Goal: Task Accomplishment & Management: Manage account settings

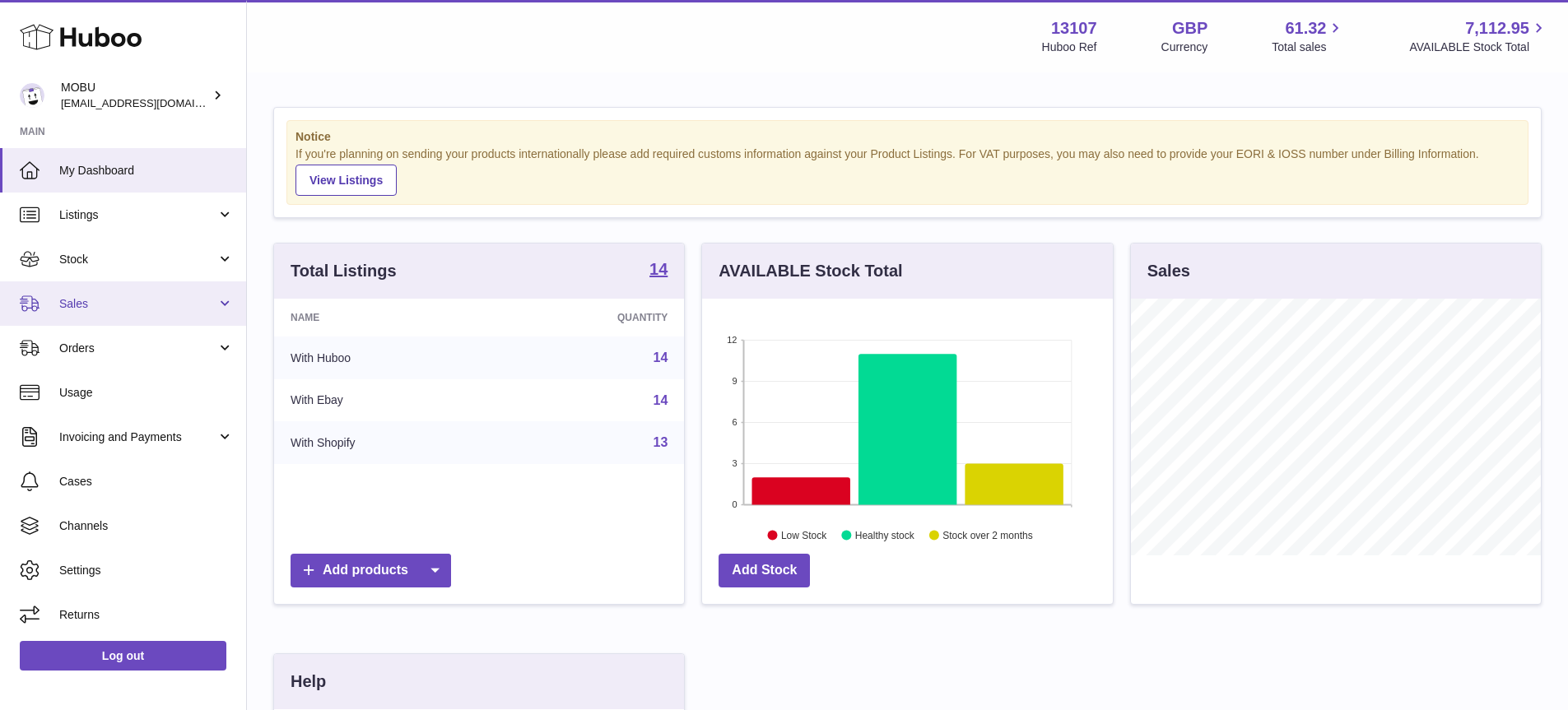
click at [152, 286] on link "Sales" at bounding box center [123, 304] width 246 height 44
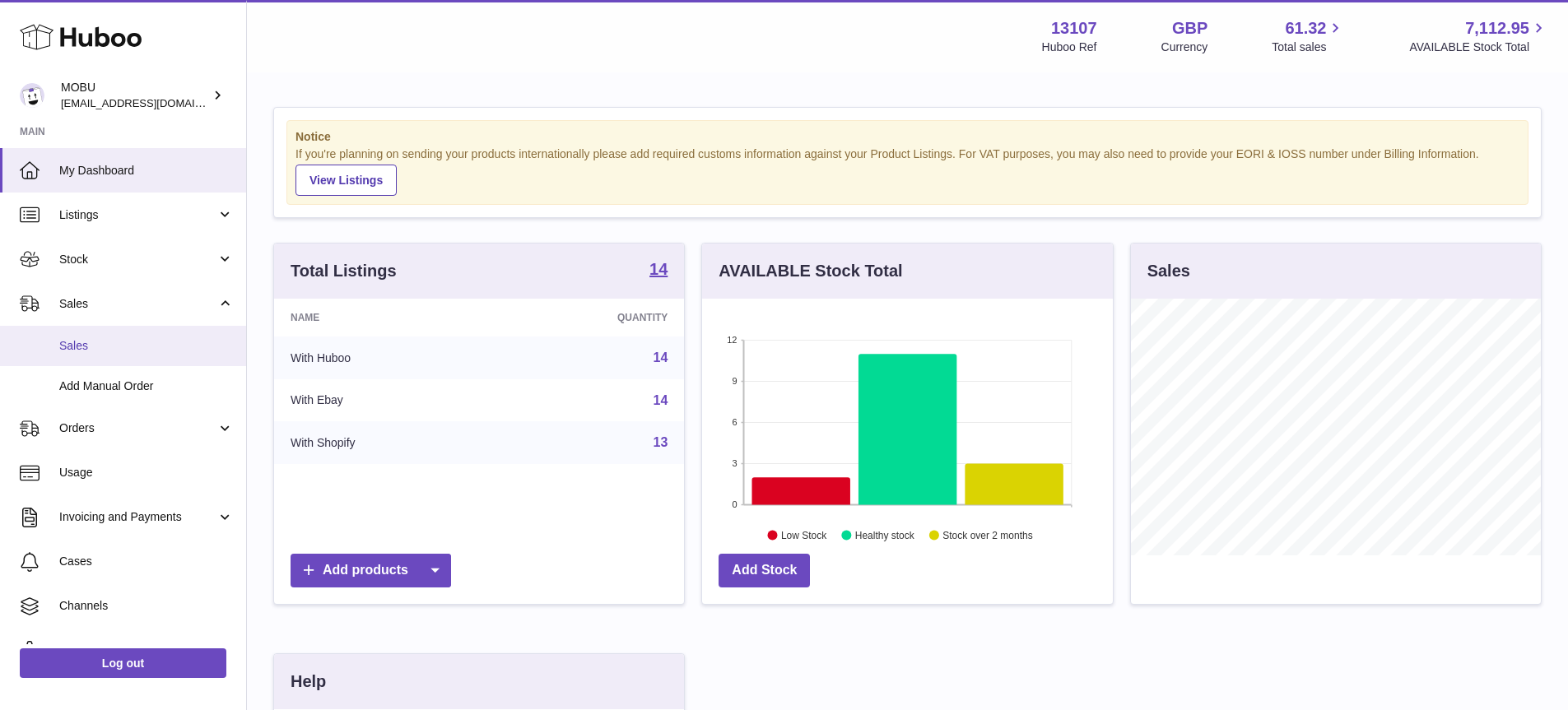
click at [116, 347] on span "Sales" at bounding box center [147, 346] width 175 height 16
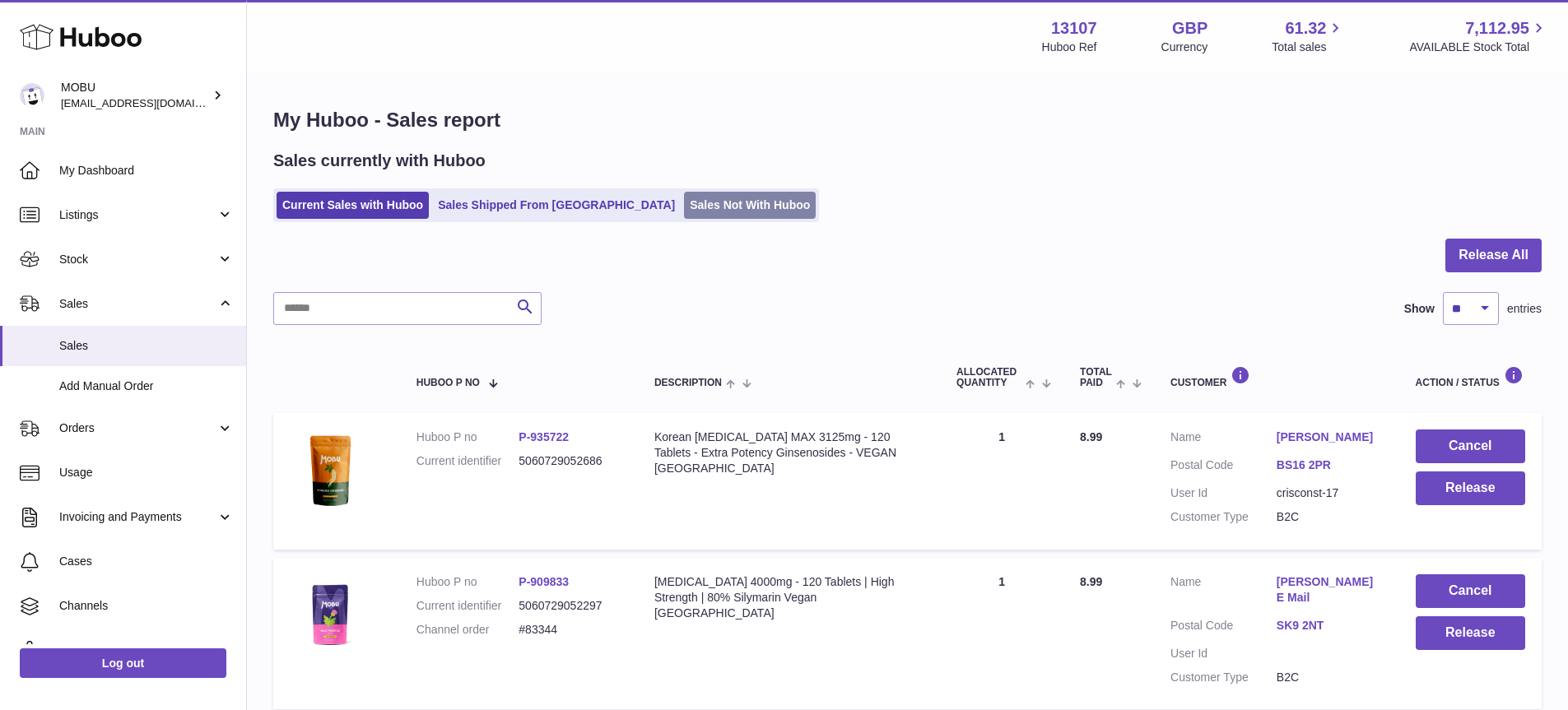
click at [728, 198] on link "Sales Not With Huboo" at bounding box center [749, 205] width 132 height 27
click at [684, 207] on link "Sales Not With Huboo" at bounding box center [749, 205] width 132 height 27
click at [709, 210] on link "Sales Not With Huboo" at bounding box center [749, 205] width 132 height 27
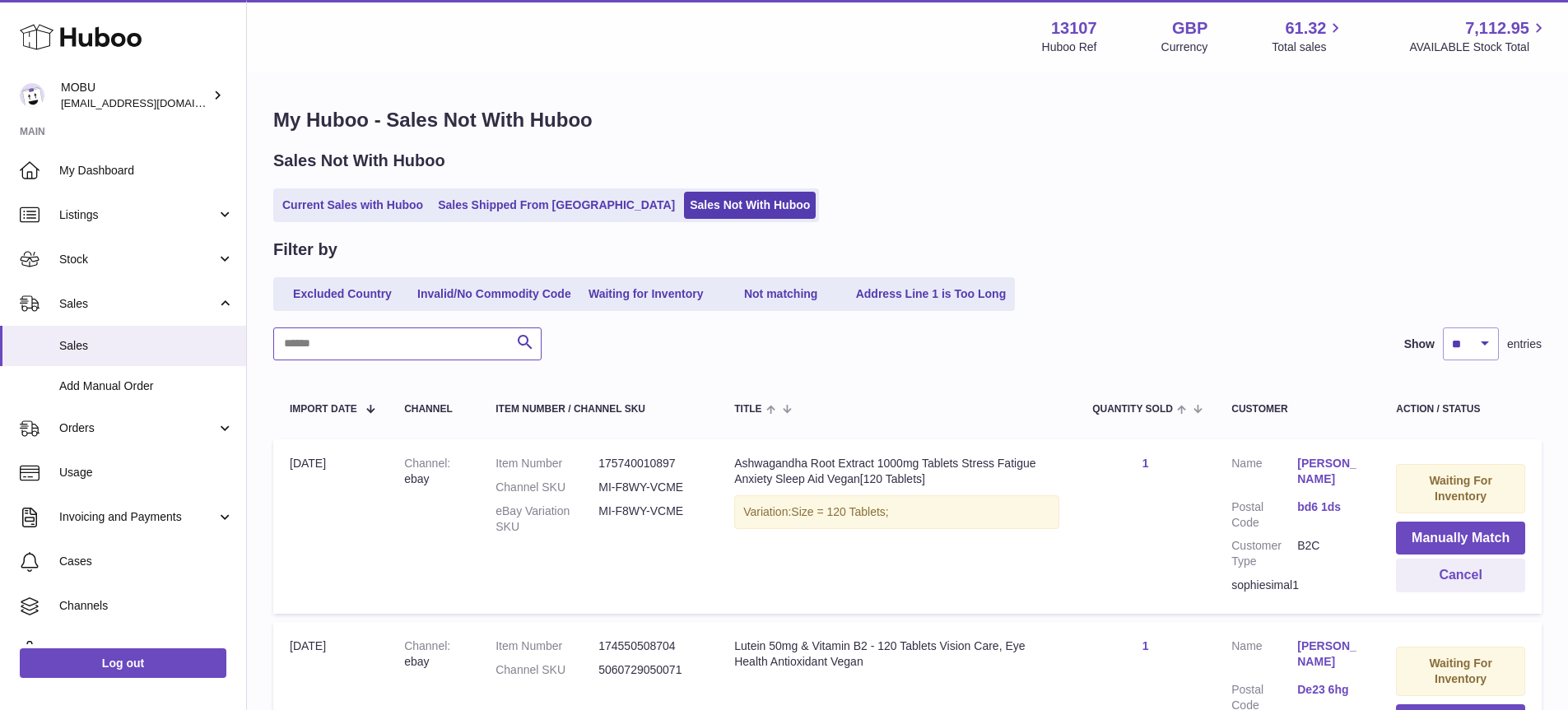
click at [429, 352] on input "text" at bounding box center [408, 344] width 268 height 33
type input "********"
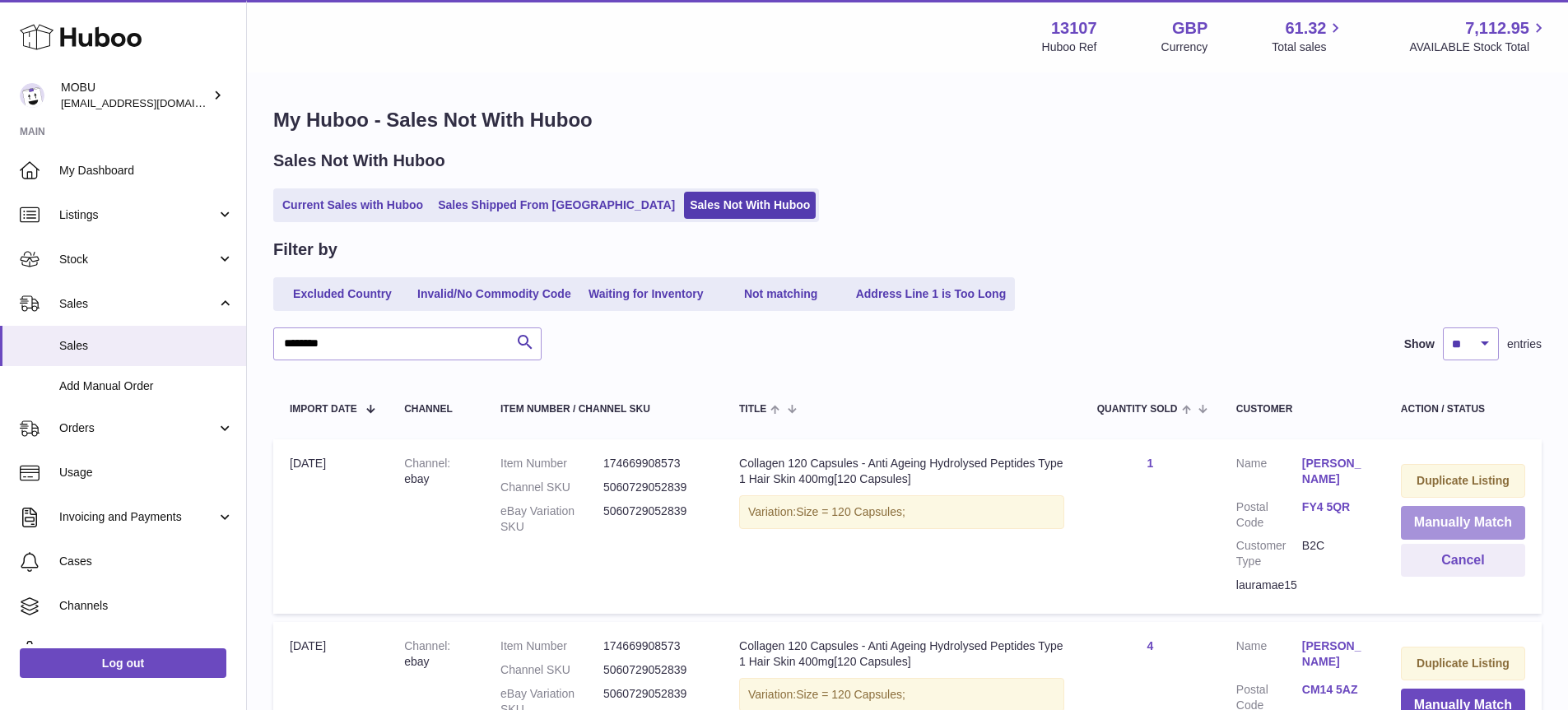
click at [1438, 523] on button "Manually Match" at bounding box center [1463, 523] width 124 height 34
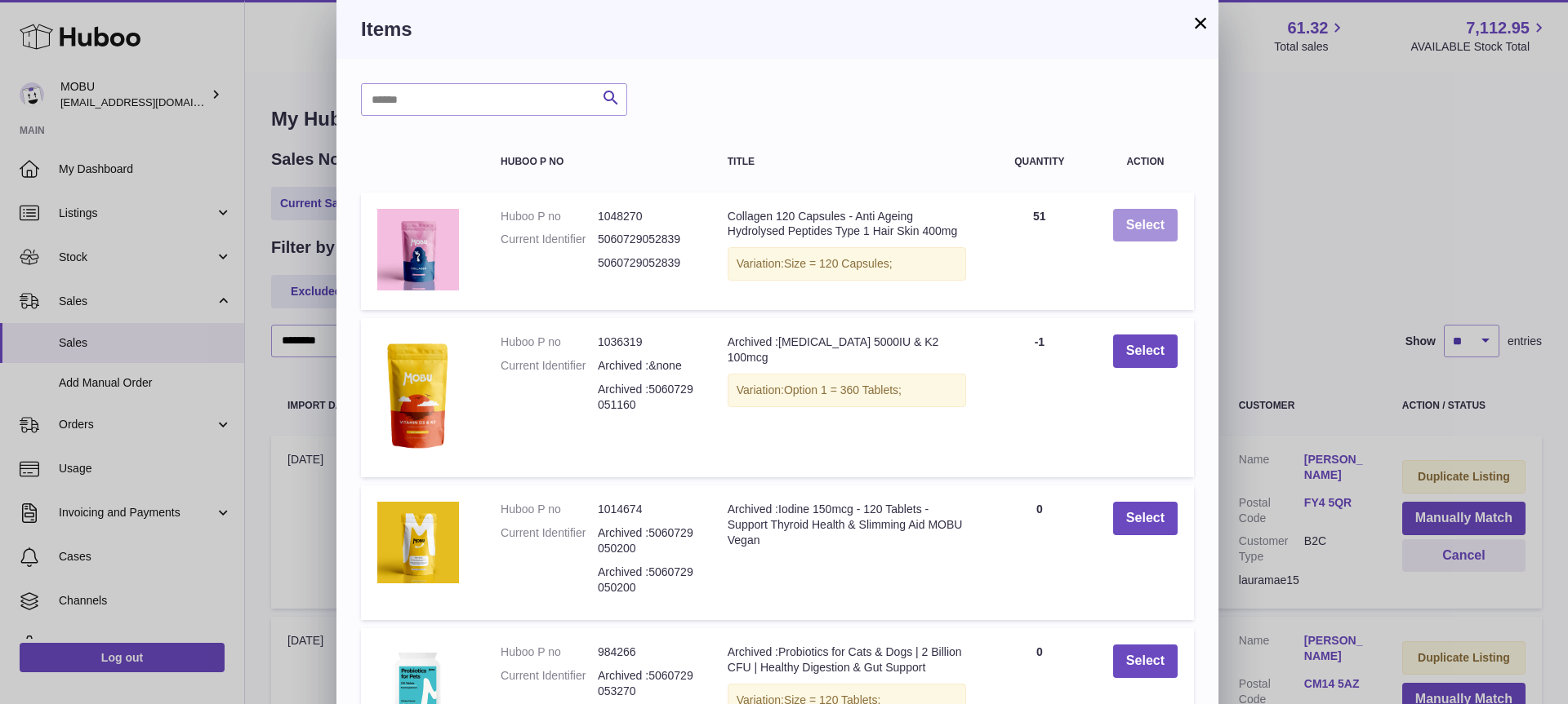
click at [1148, 228] on button "Select" at bounding box center [1145, 225] width 65 height 33
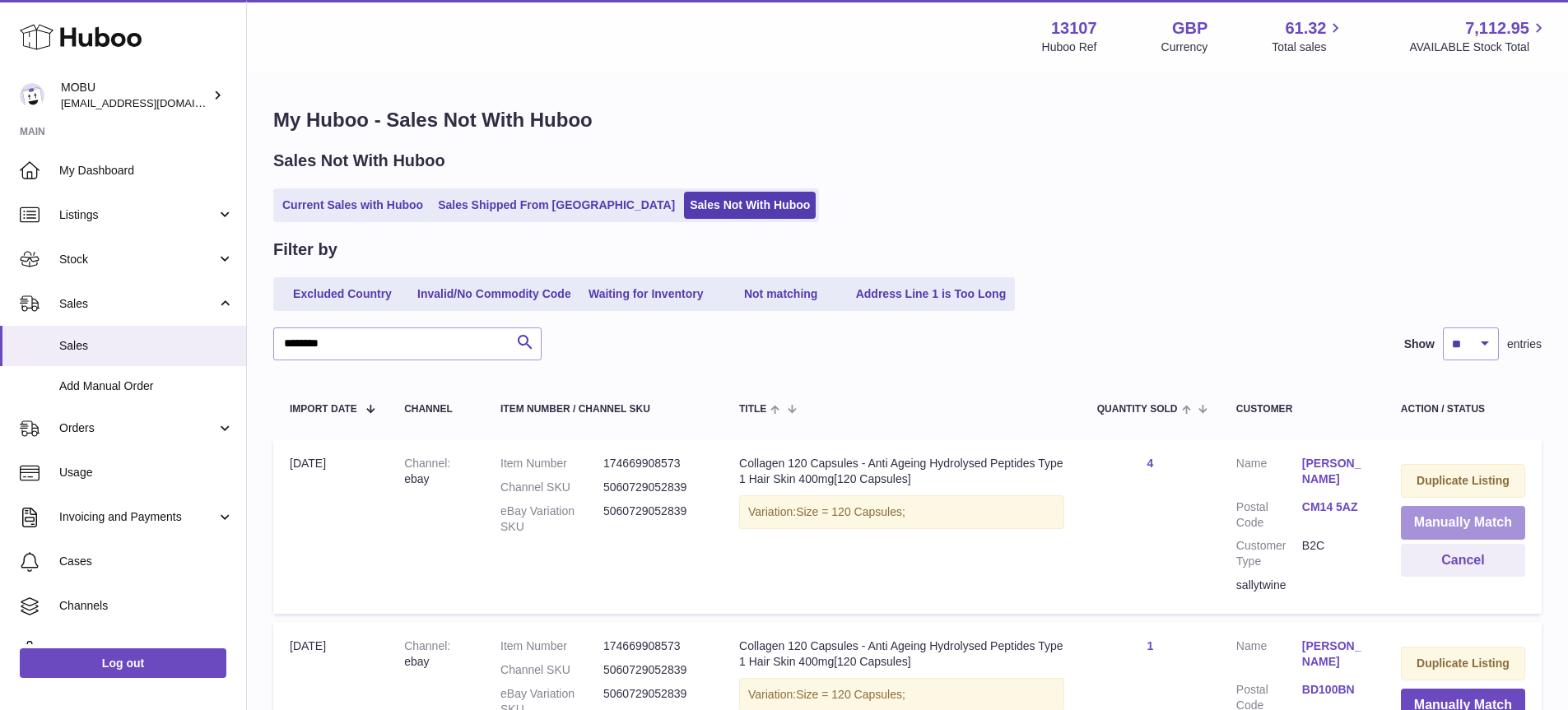
click at [1450, 524] on button "Manually Match" at bounding box center [1463, 523] width 124 height 34
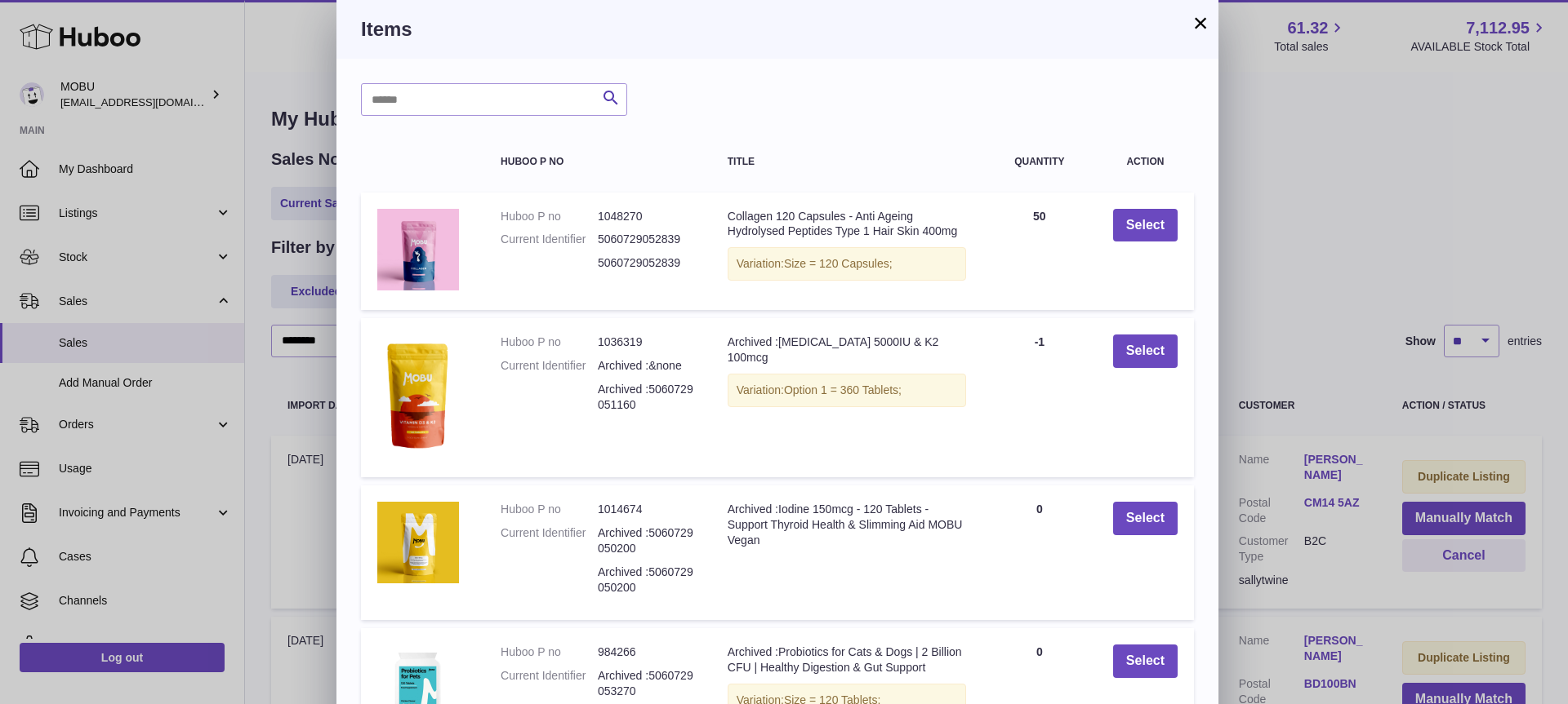
click at [1220, 238] on div "× Items Search Huboo P no Title Quantity Action Huboo P no 1048270 Current Iden…" at bounding box center [784, 508] width 1568 height 1016
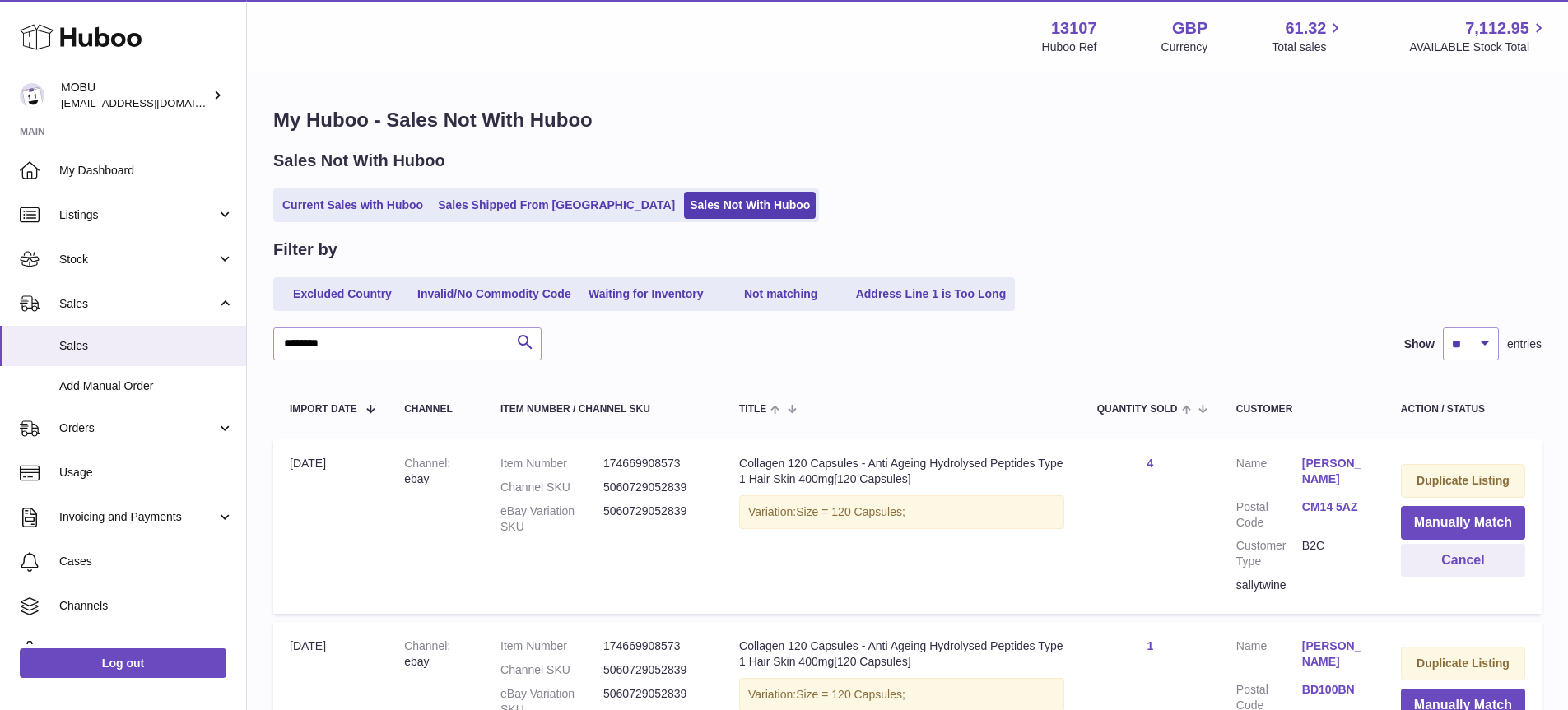
click at [1136, 227] on div at bounding box center [784, 355] width 1568 height 710
click at [1439, 529] on button "Manually Match" at bounding box center [1463, 523] width 124 height 34
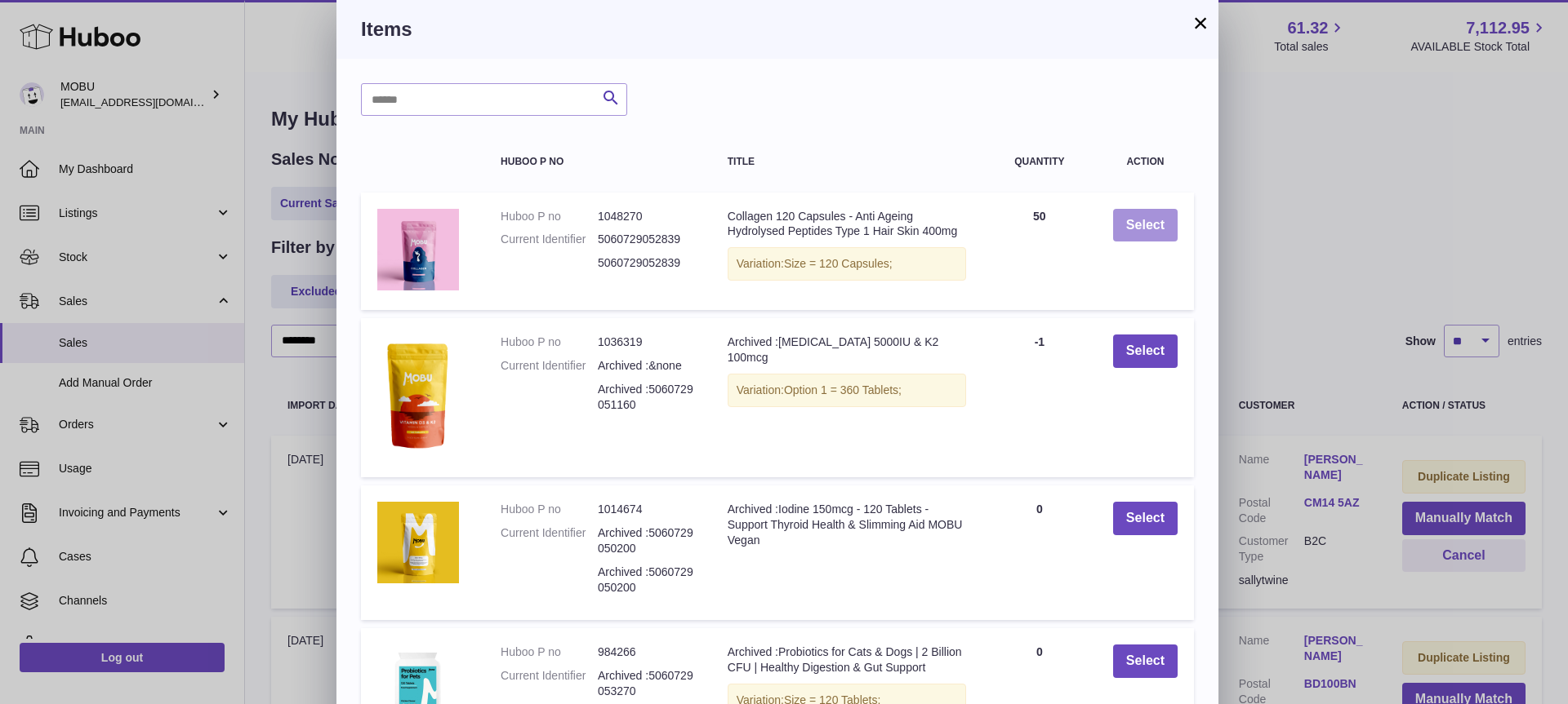
click at [1130, 210] on button "Select" at bounding box center [1145, 225] width 65 height 33
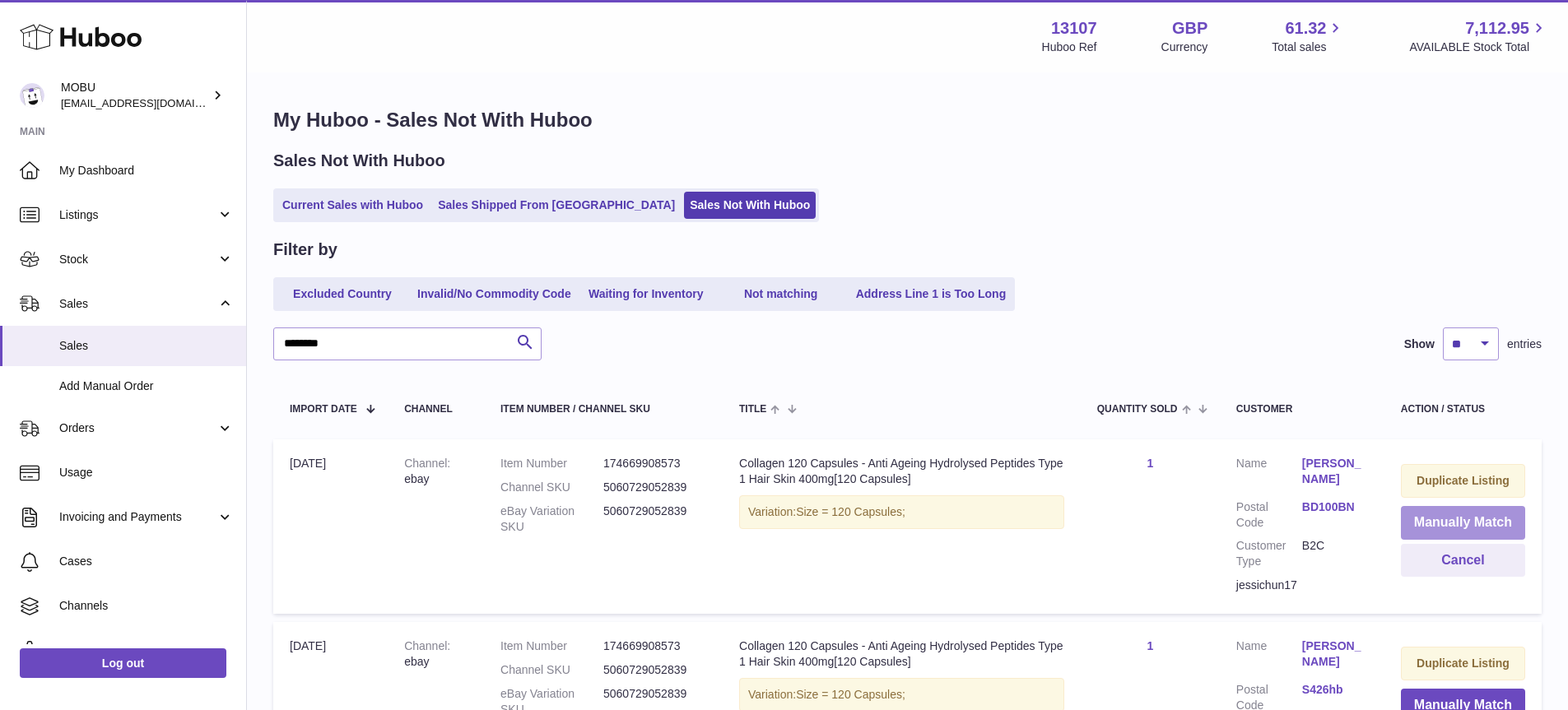
click at [1486, 526] on button "Manually Match" at bounding box center [1463, 523] width 124 height 34
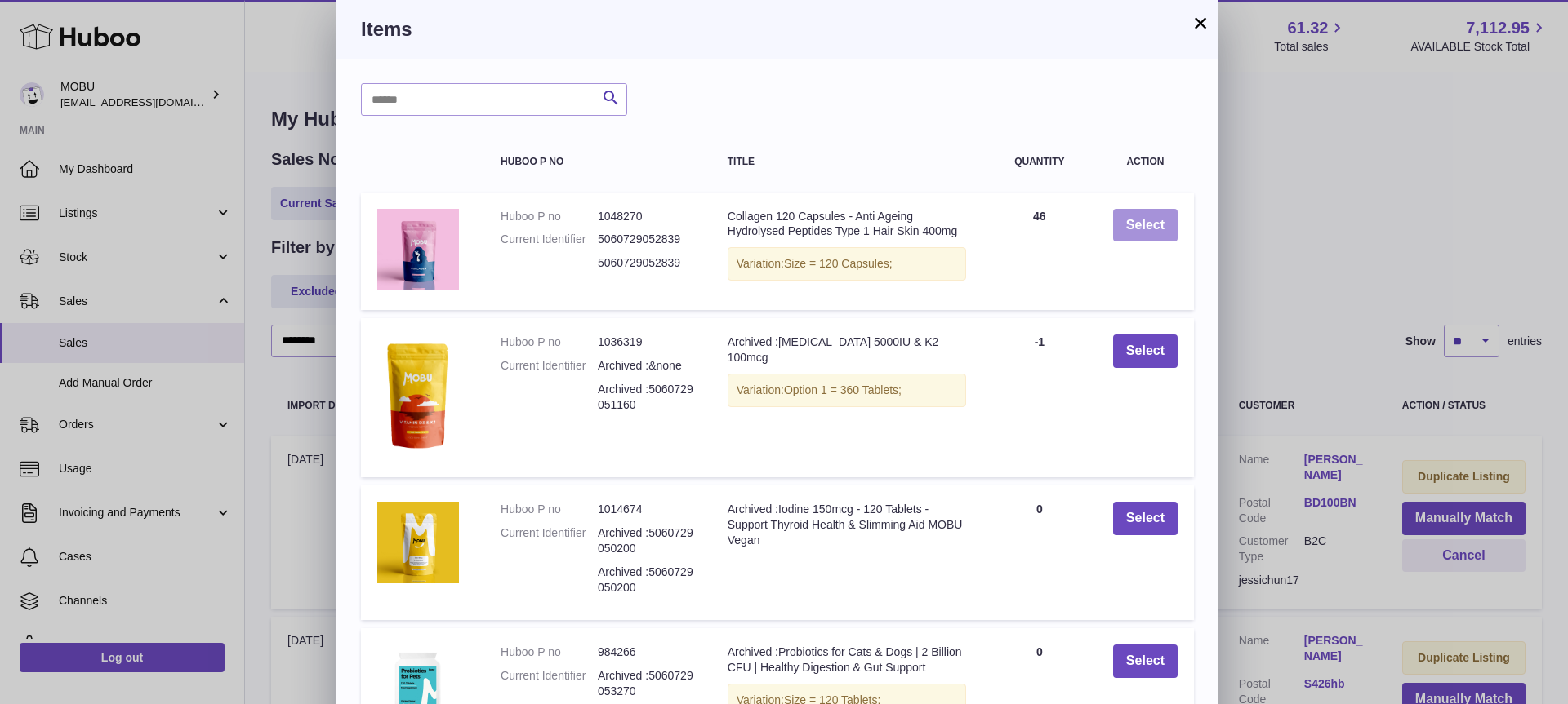
click at [1133, 229] on button "Select" at bounding box center [1145, 225] width 65 height 33
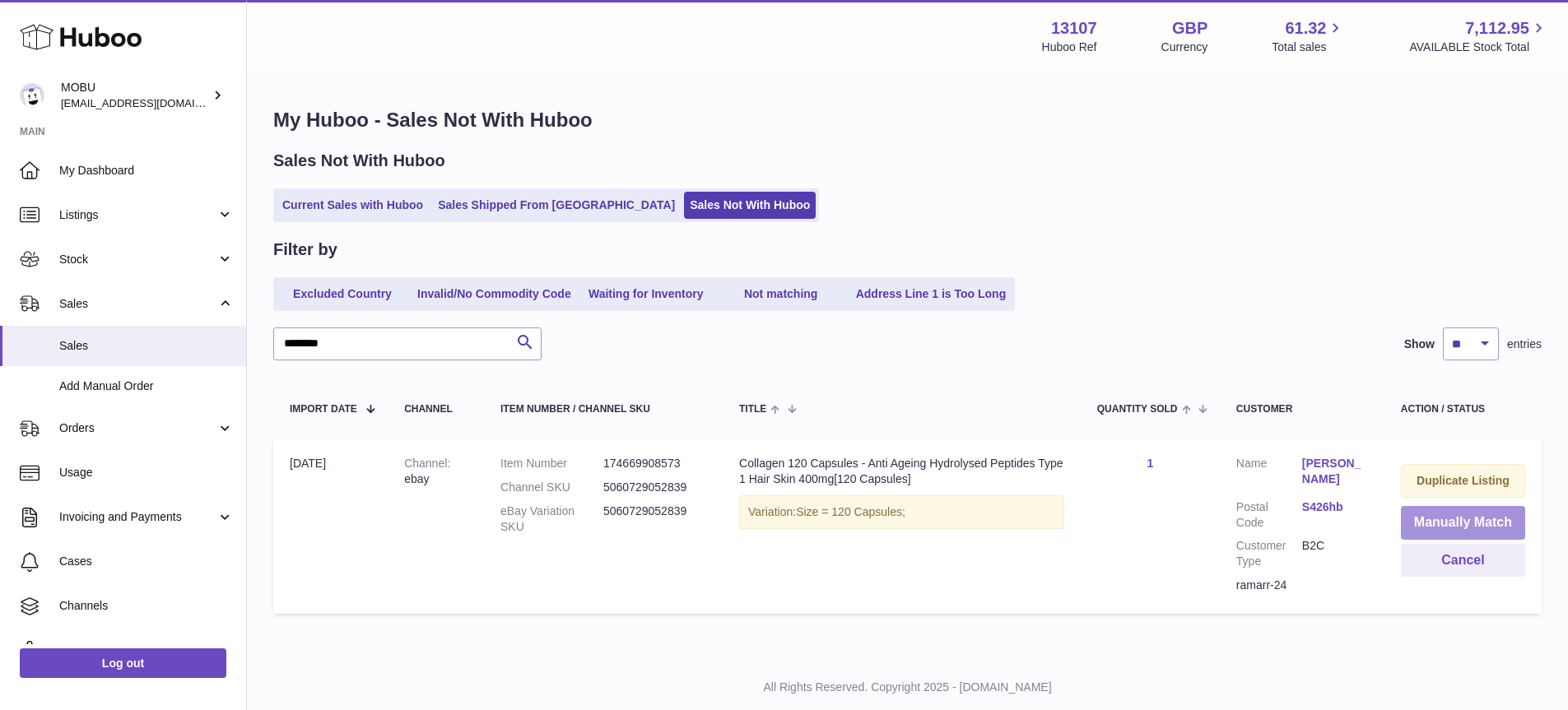
click at [1453, 522] on button "Manually Match" at bounding box center [1463, 523] width 124 height 34
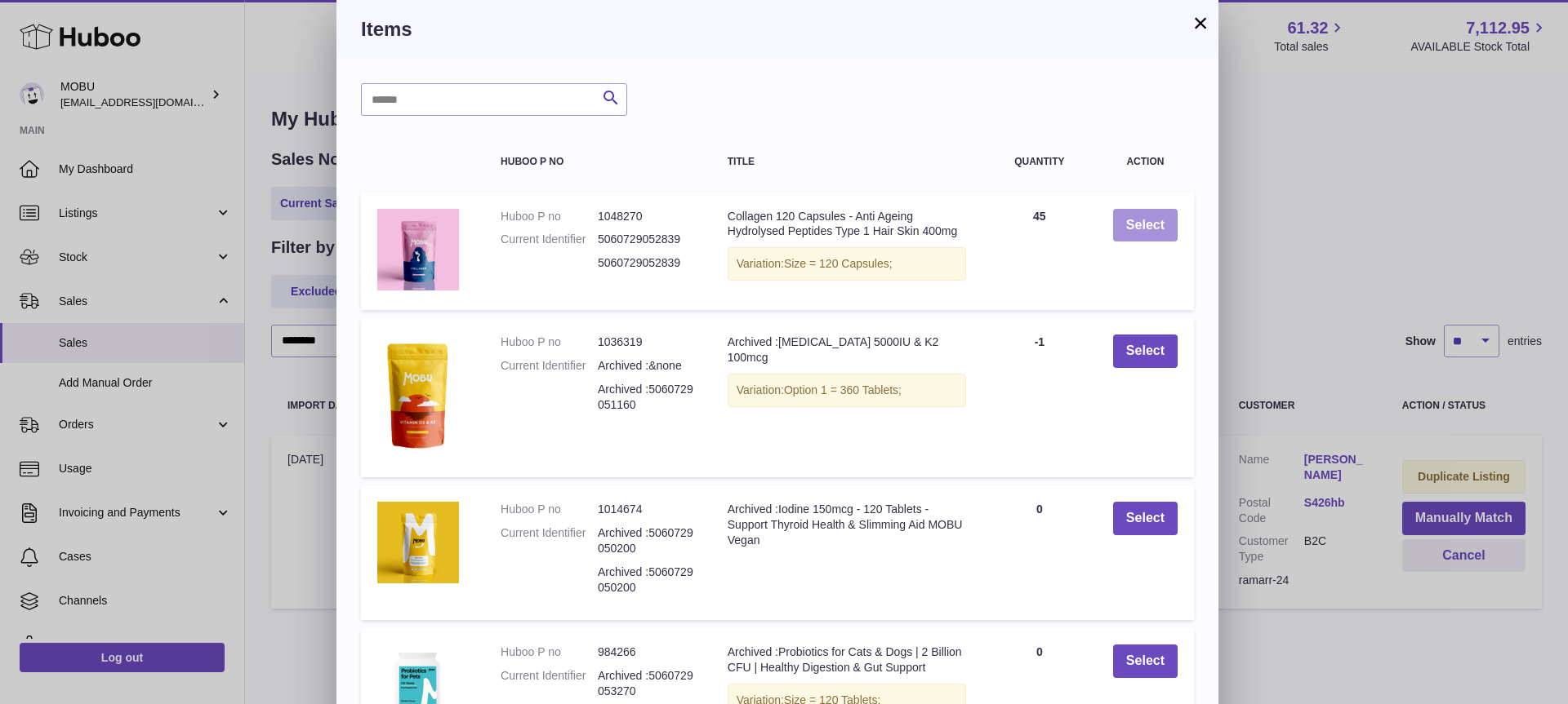
click at [1132, 228] on button "Select" at bounding box center [1145, 225] width 65 height 33
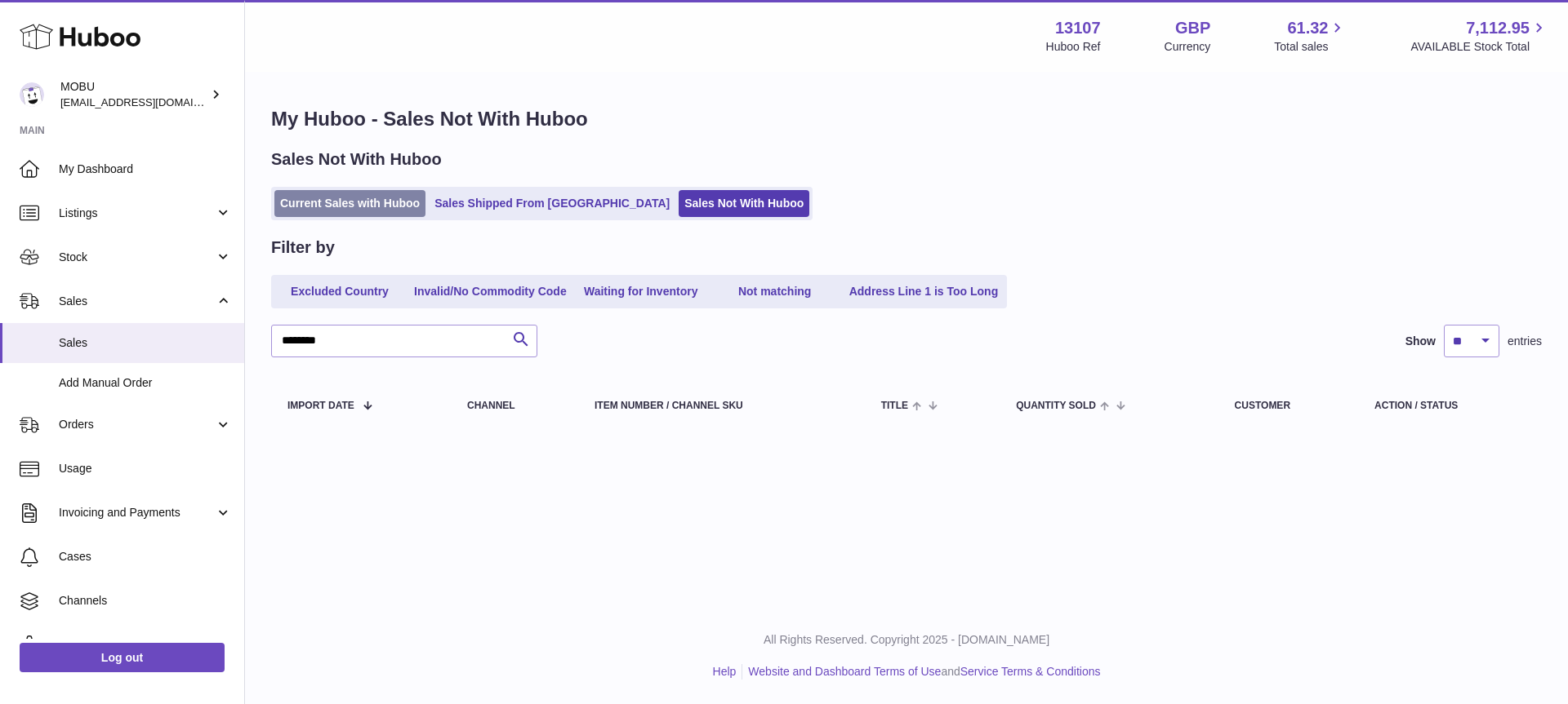
click at [315, 208] on link "Current Sales with Huboo" at bounding box center [350, 203] width 151 height 27
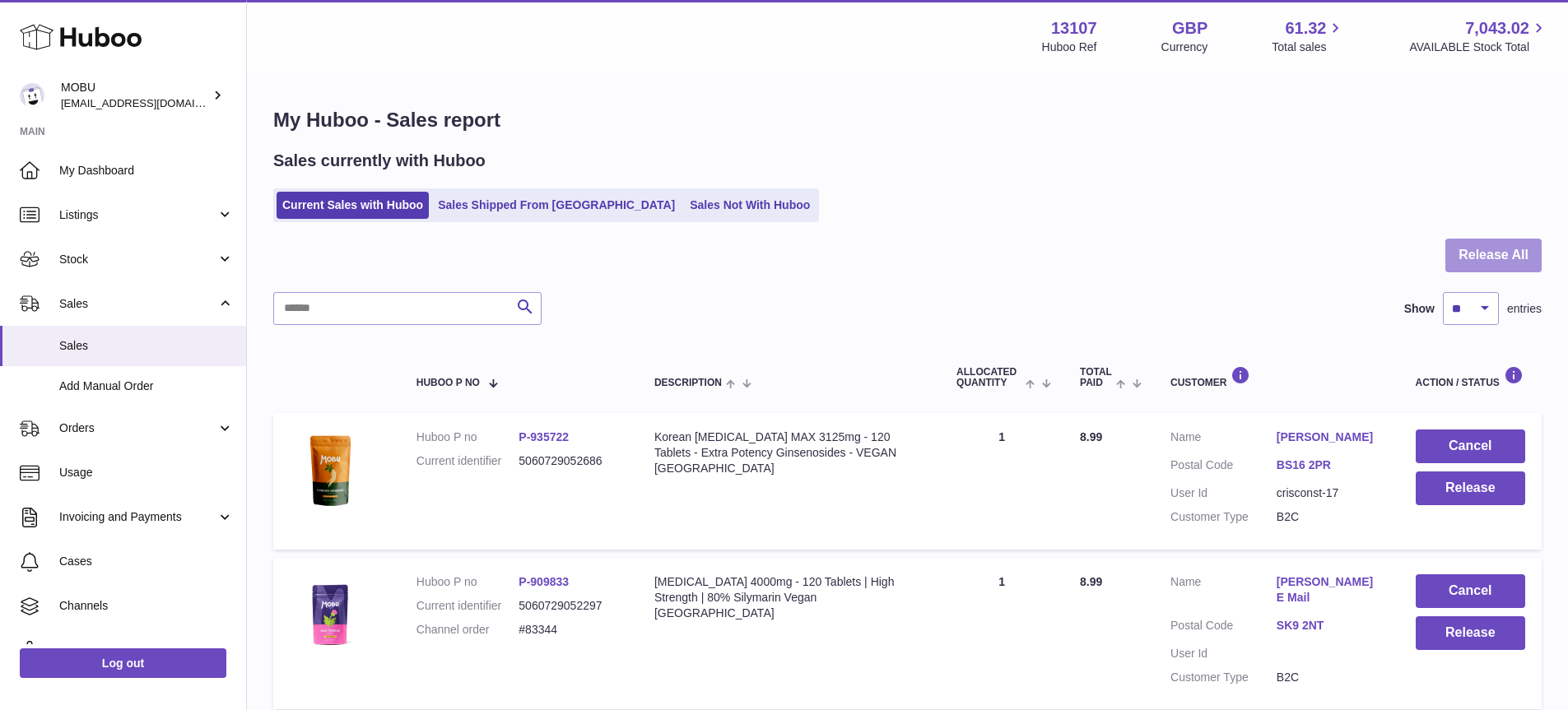
click at [1454, 266] on button "Release All" at bounding box center [1493, 255] width 96 height 34
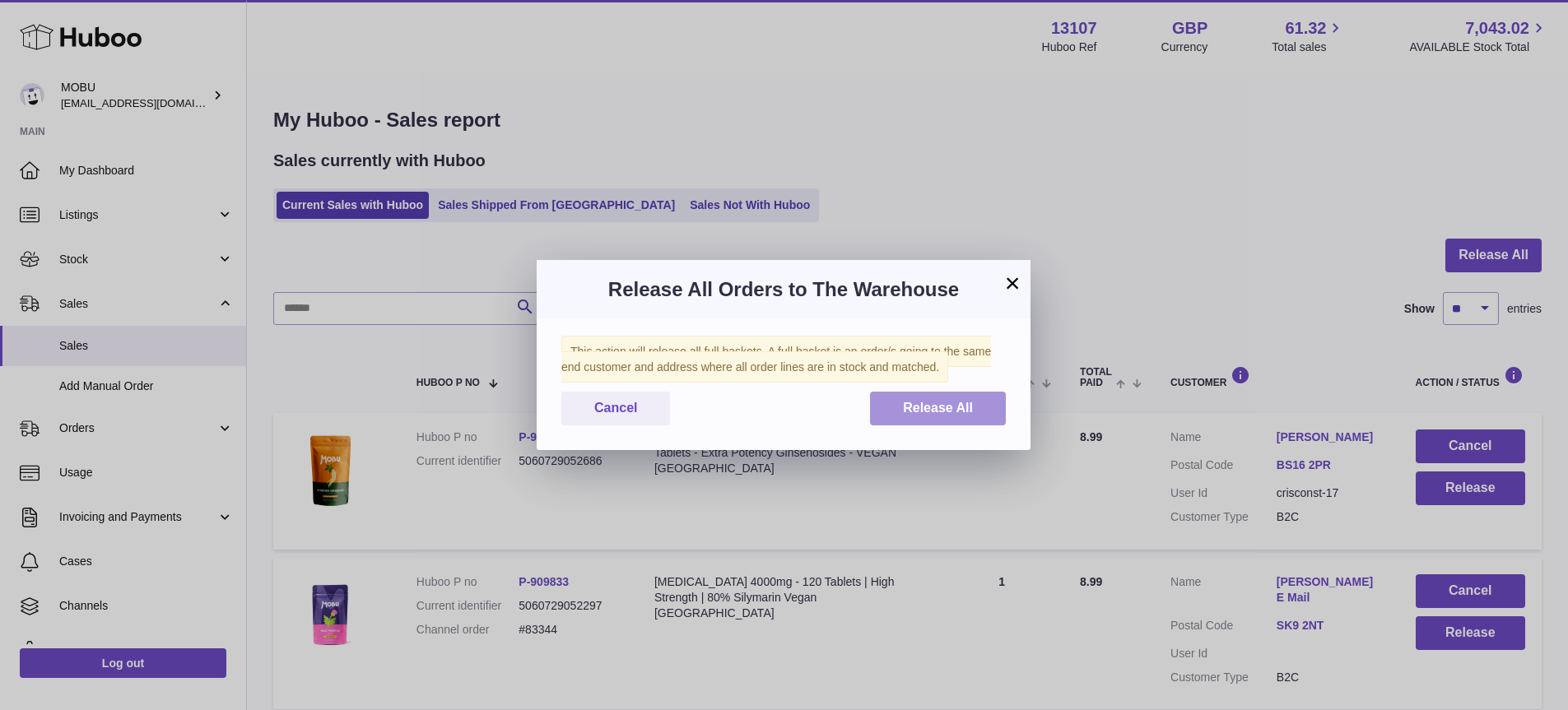
click at [940, 407] on span "Release All" at bounding box center [937, 408] width 70 height 14
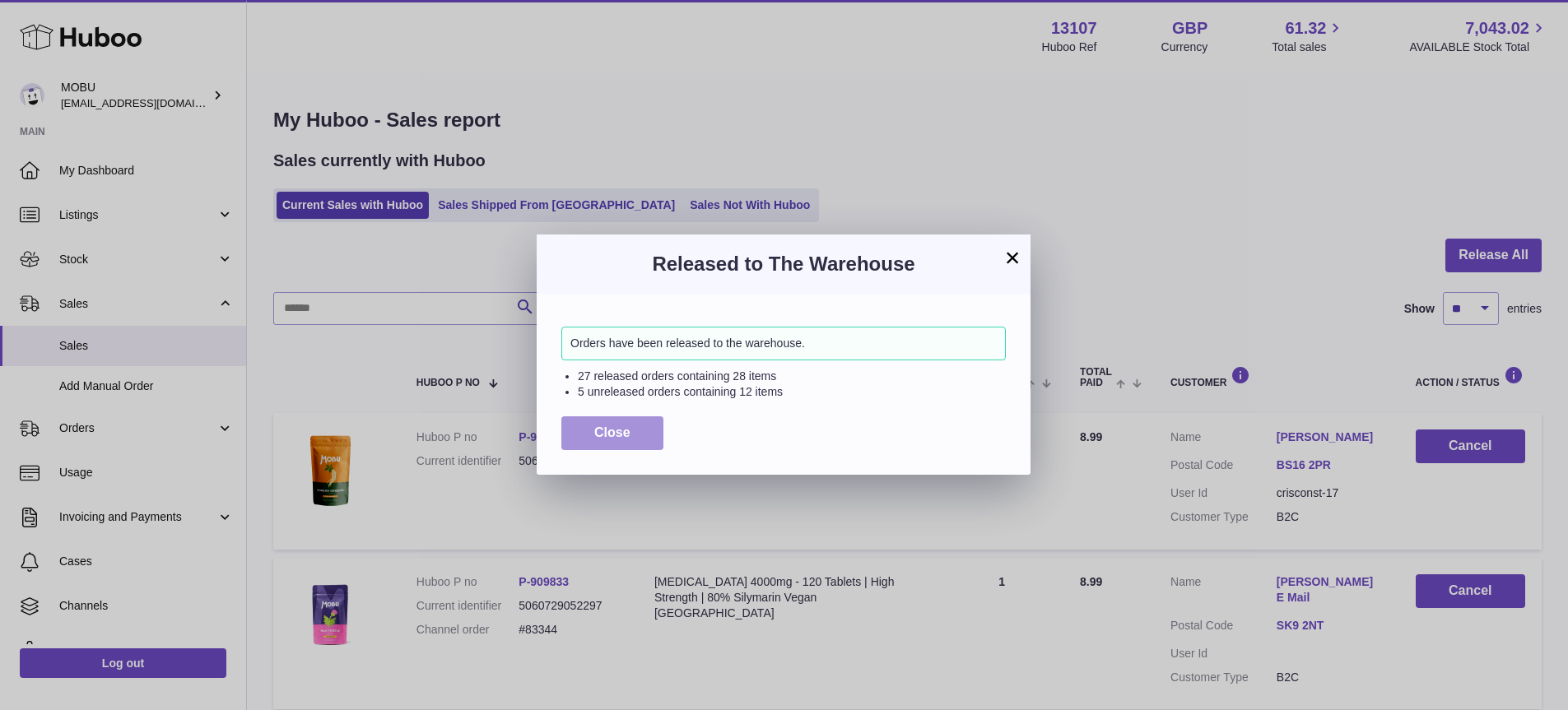
click at [653, 427] on button "Close" at bounding box center [613, 433] width 102 height 34
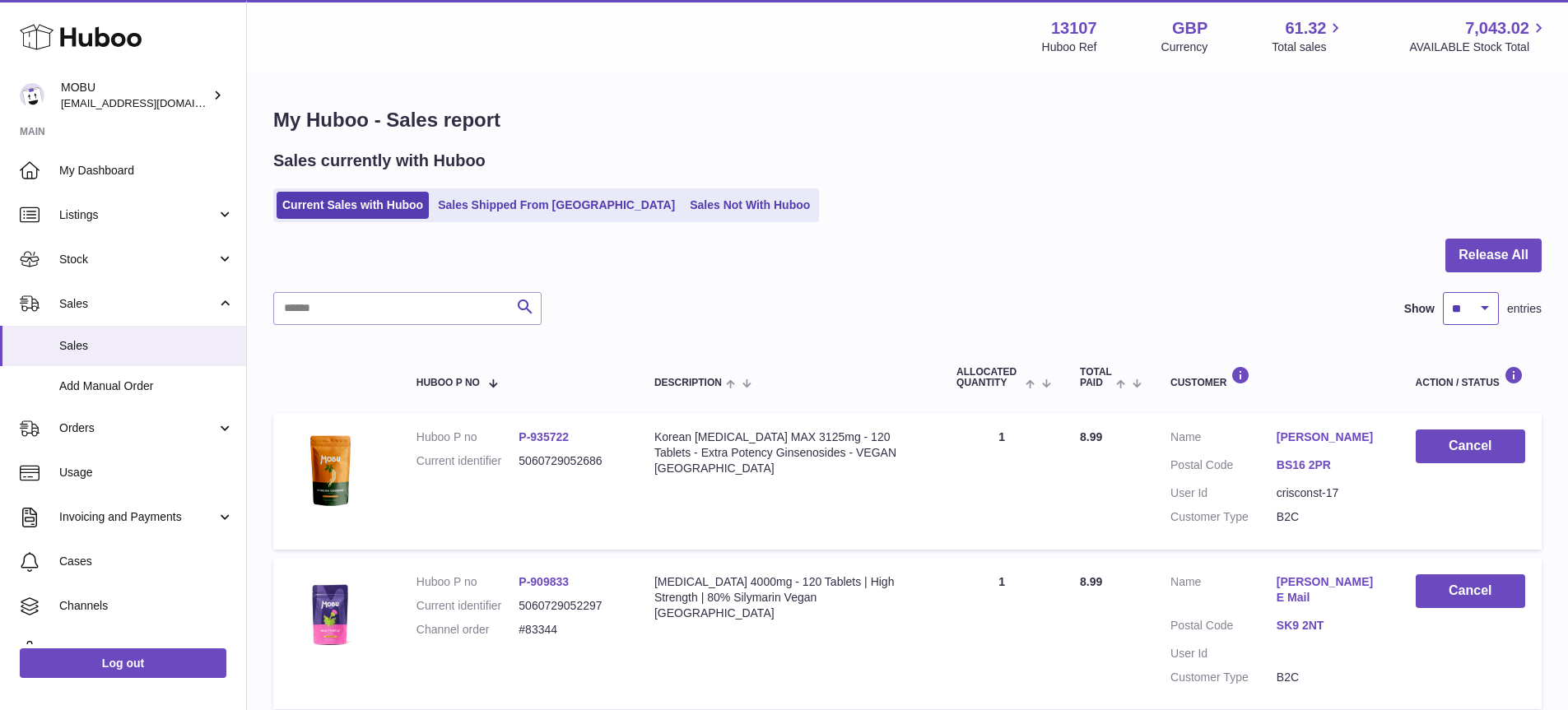
click at [1455, 311] on select "** ** ** ***" at bounding box center [1471, 309] width 56 height 33
select select "***"
click at [1443, 292] on select "** ** ** ***" at bounding box center [1471, 309] width 56 height 33
click at [0, 264] on div at bounding box center [0, 355] width 0 height 710
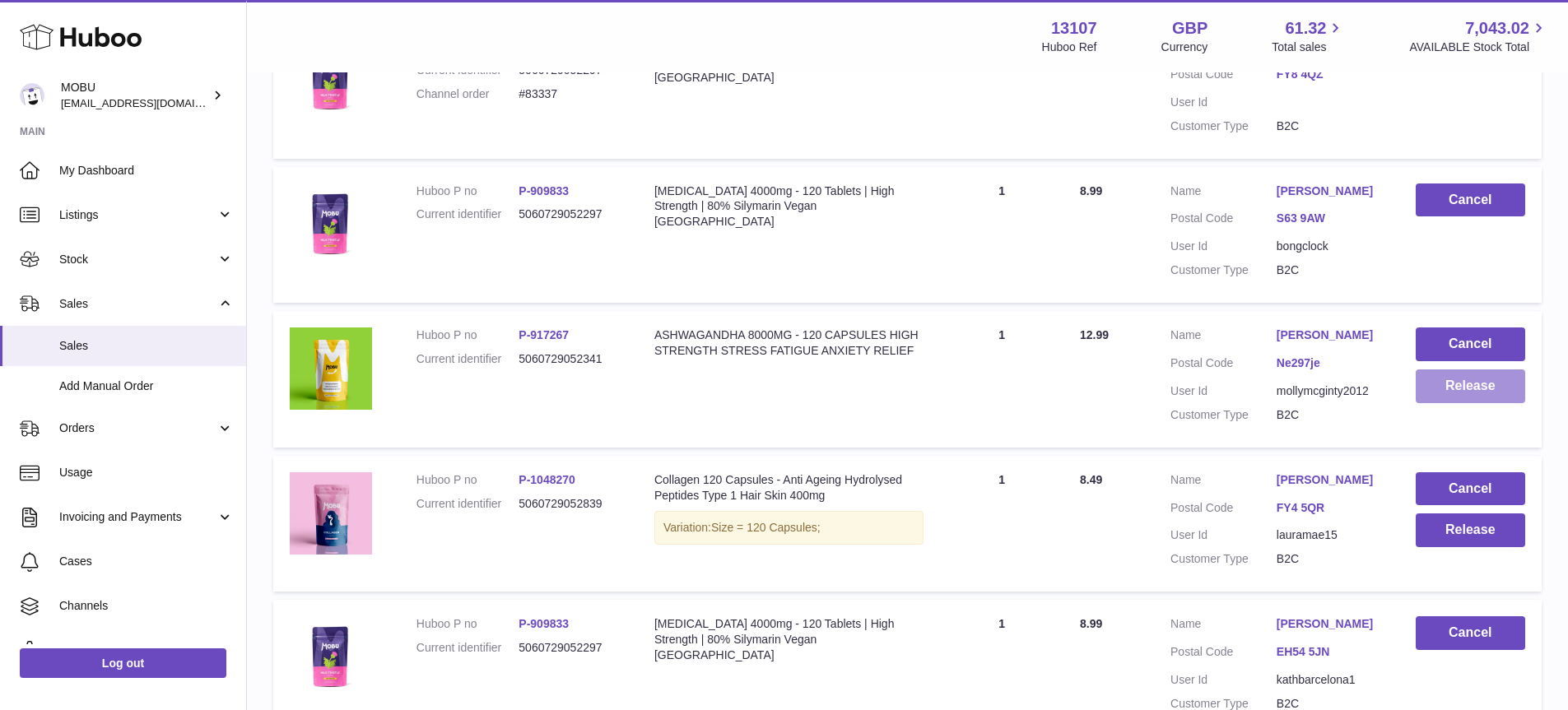
click at [1451, 370] on button "Release" at bounding box center [1470, 386] width 110 height 34
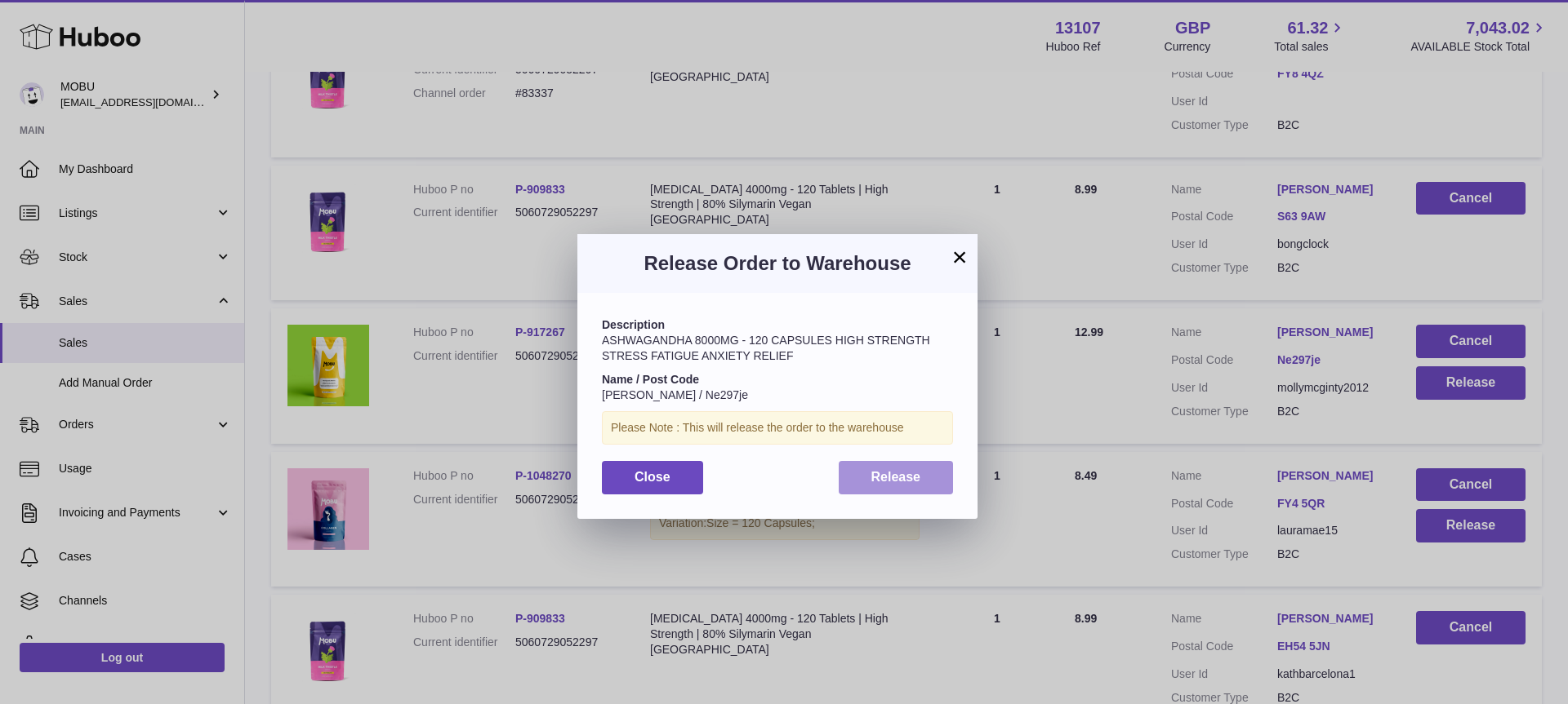
click at [940, 468] on button "Release" at bounding box center [896, 478] width 115 height 33
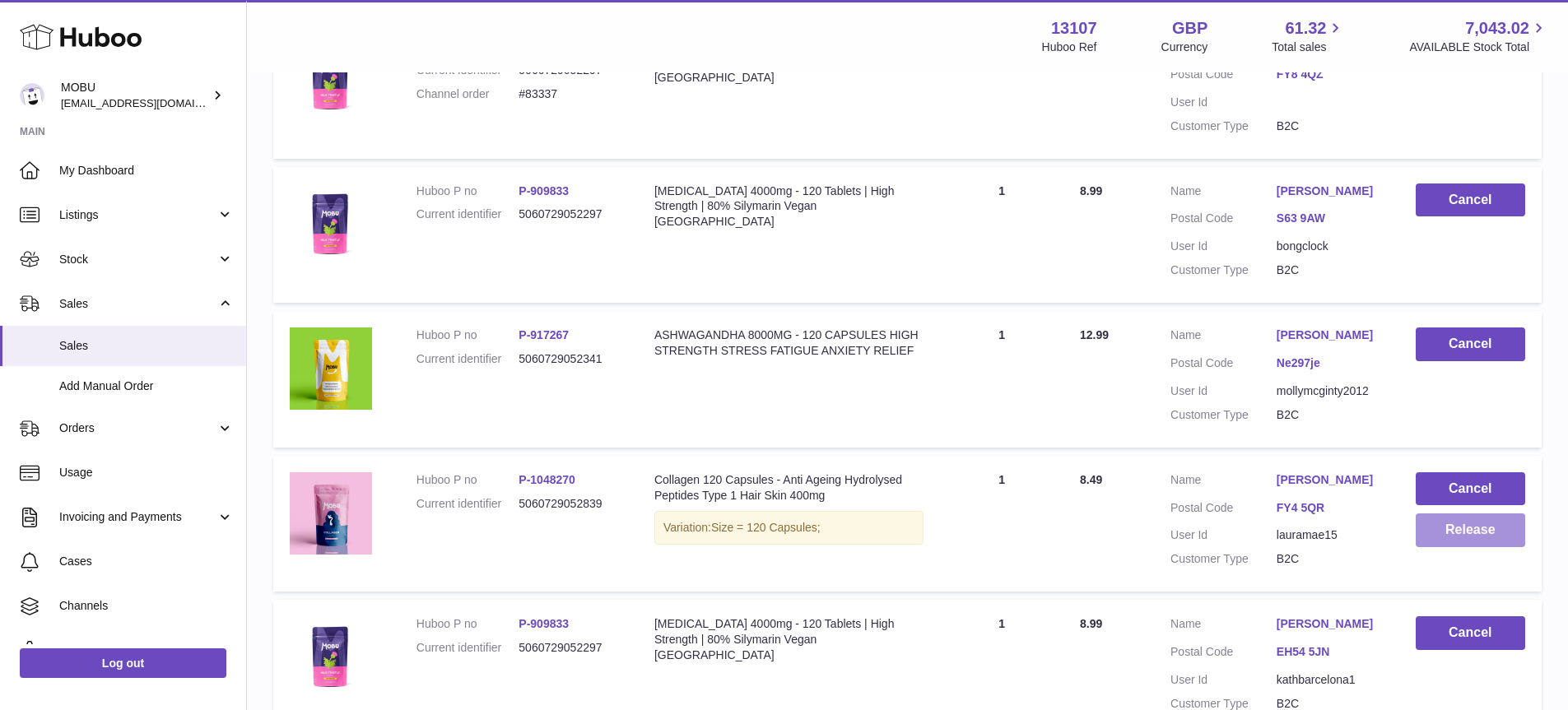
click at [1443, 514] on button "Release" at bounding box center [1470, 530] width 110 height 34
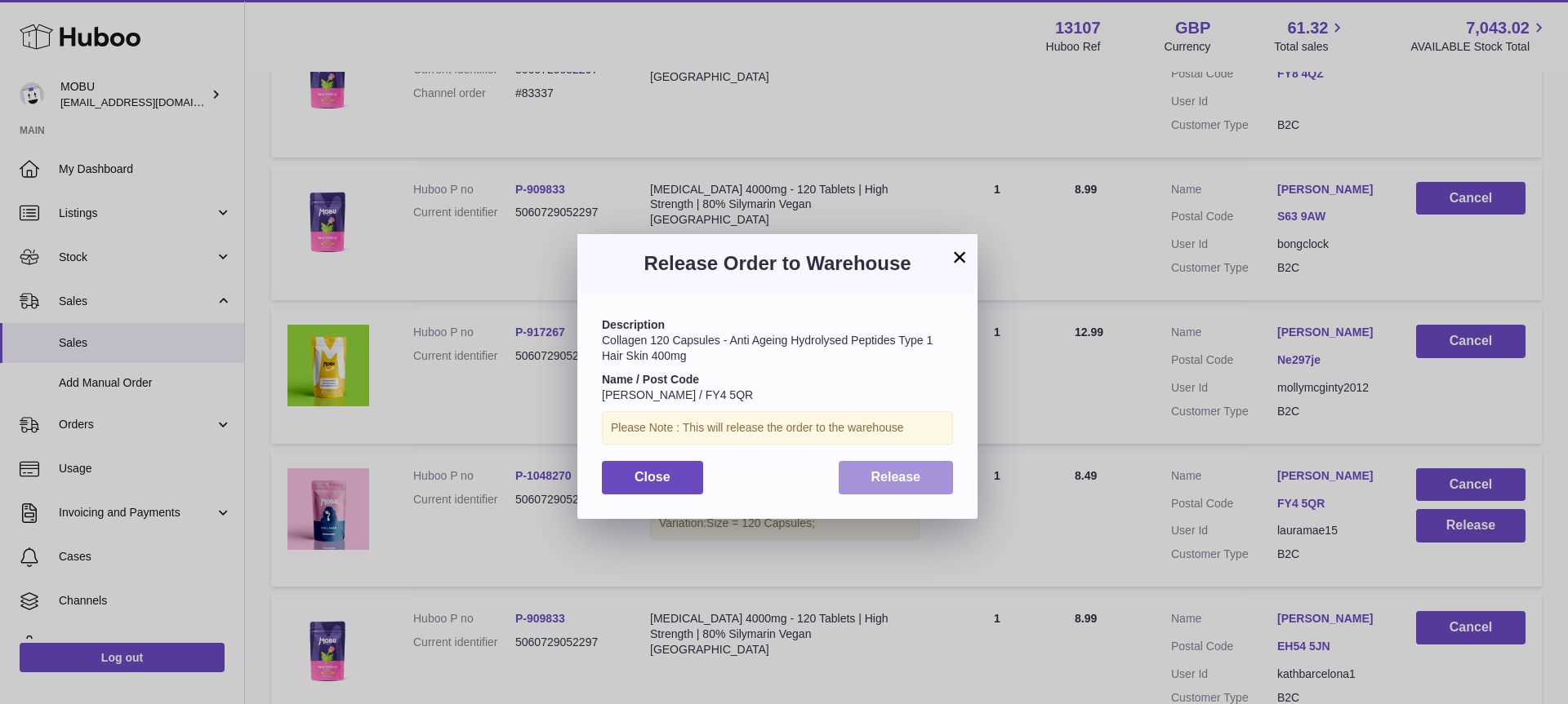
click at [923, 474] on button "Release" at bounding box center [896, 478] width 115 height 33
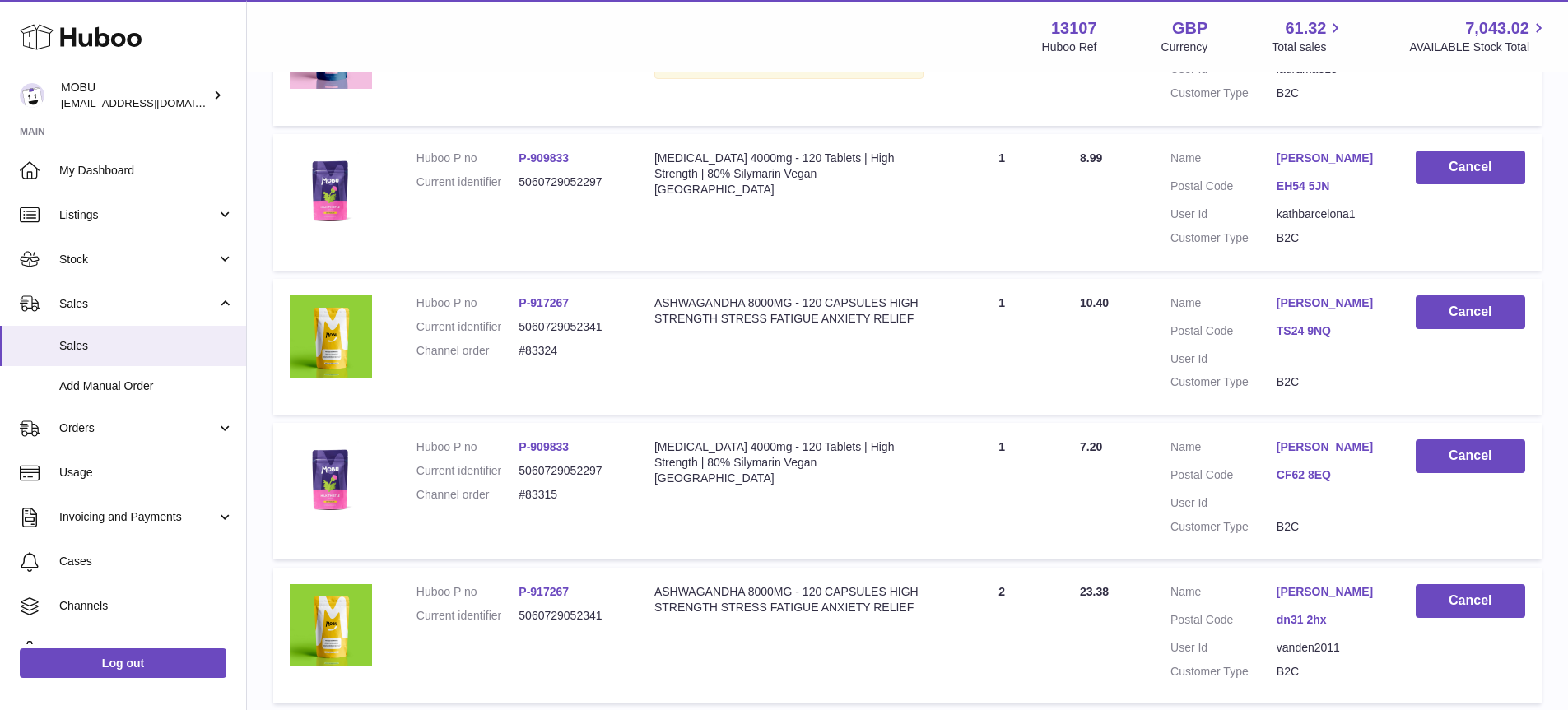
scroll to position [2156, 0]
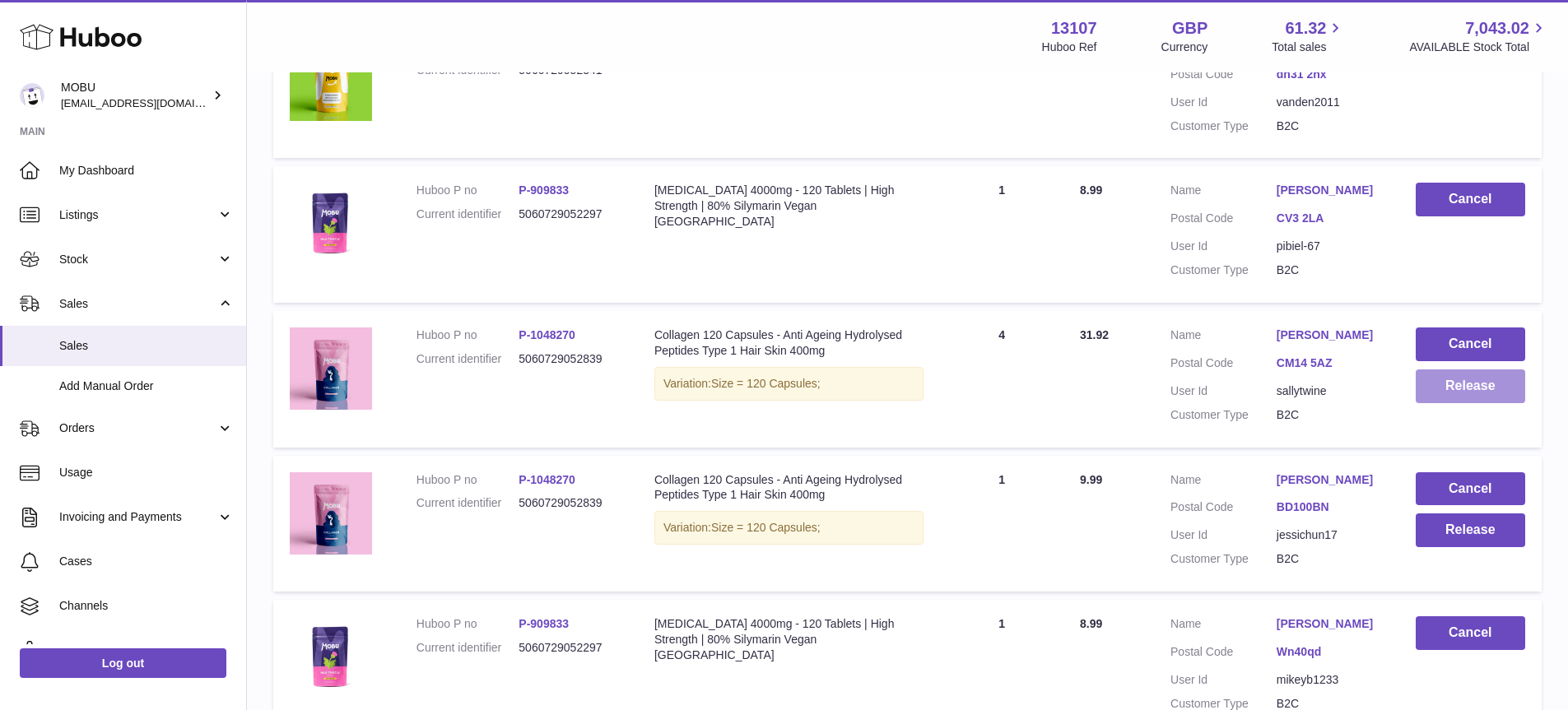
click at [1440, 370] on button "Release" at bounding box center [1470, 386] width 110 height 34
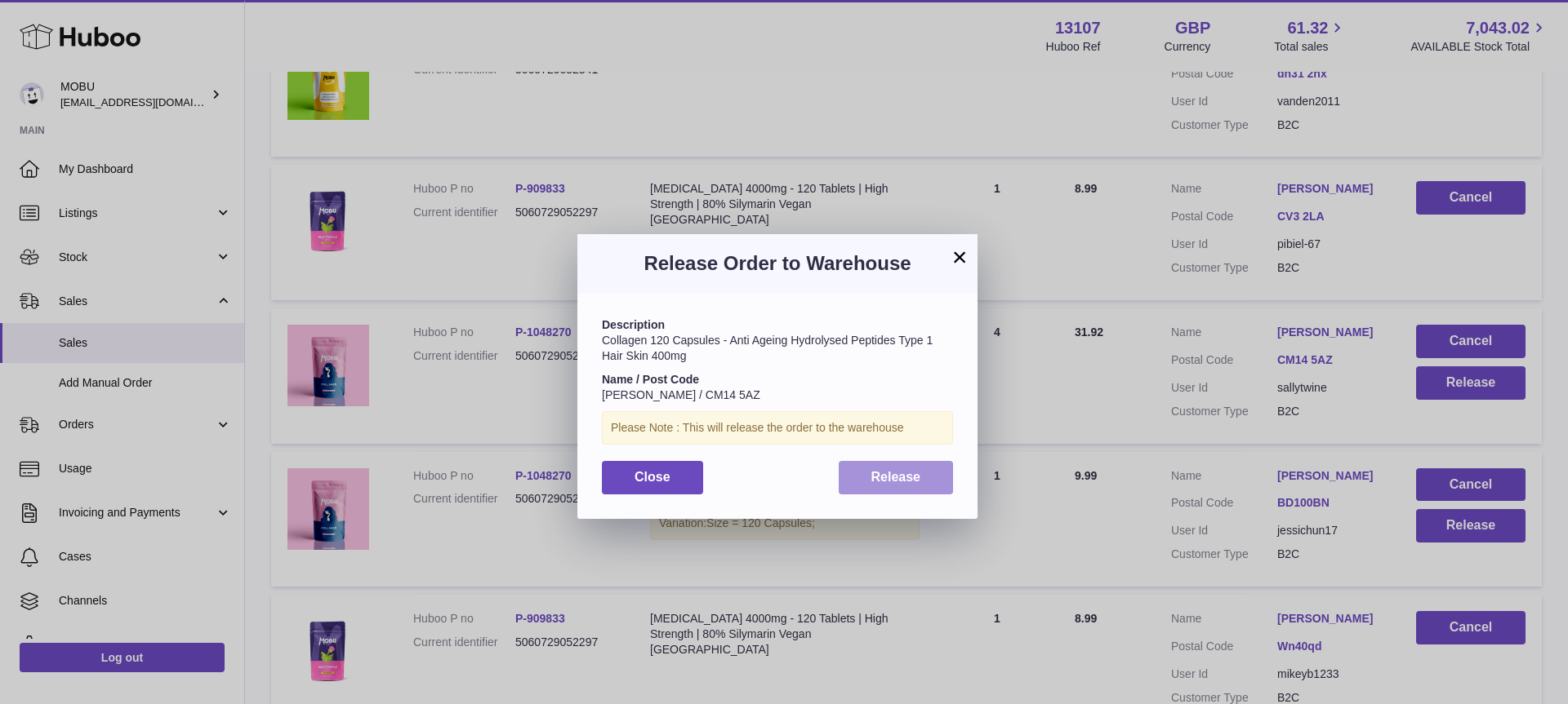
click at [937, 469] on button "Release" at bounding box center [896, 478] width 115 height 33
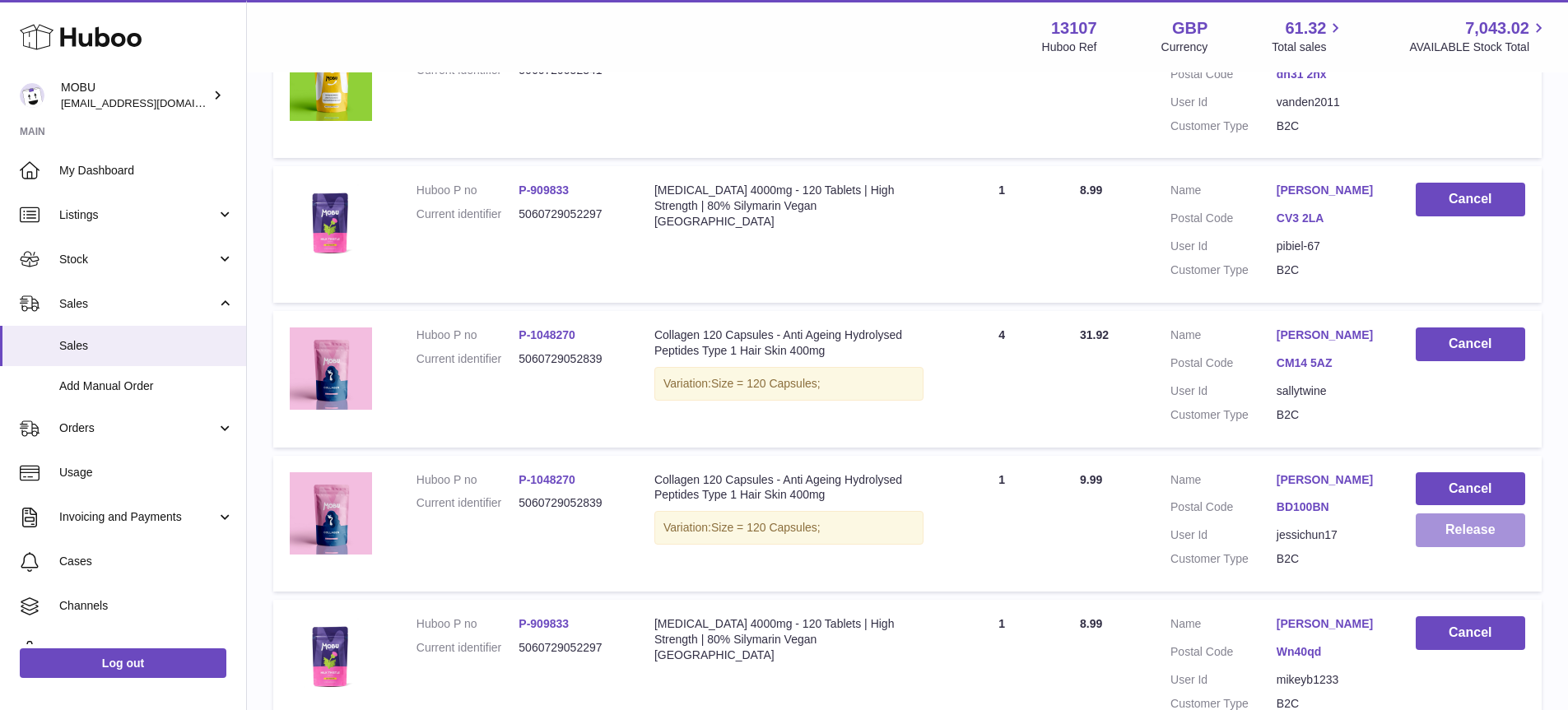
click at [1458, 514] on button "Release" at bounding box center [1470, 530] width 110 height 34
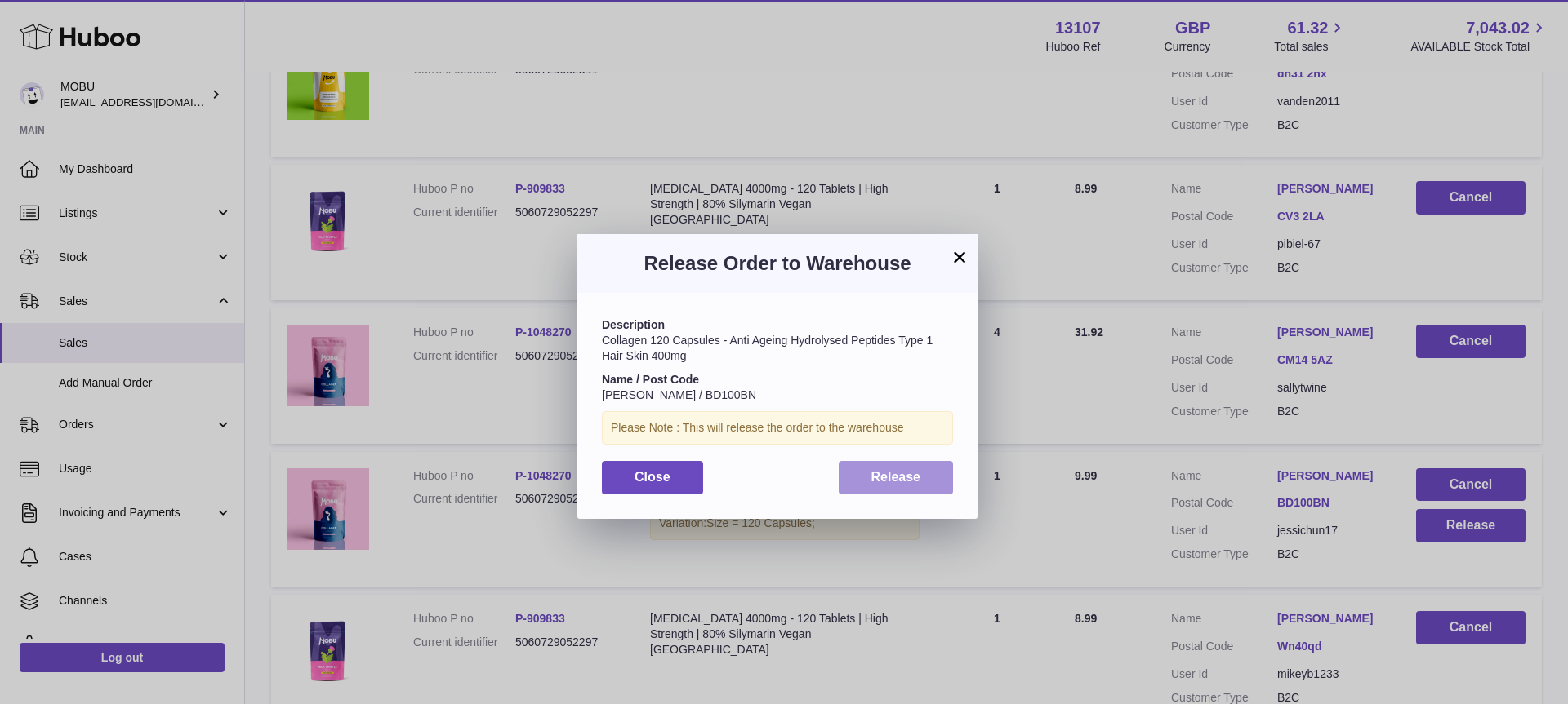
click at [903, 488] on button "Release" at bounding box center [896, 478] width 115 height 33
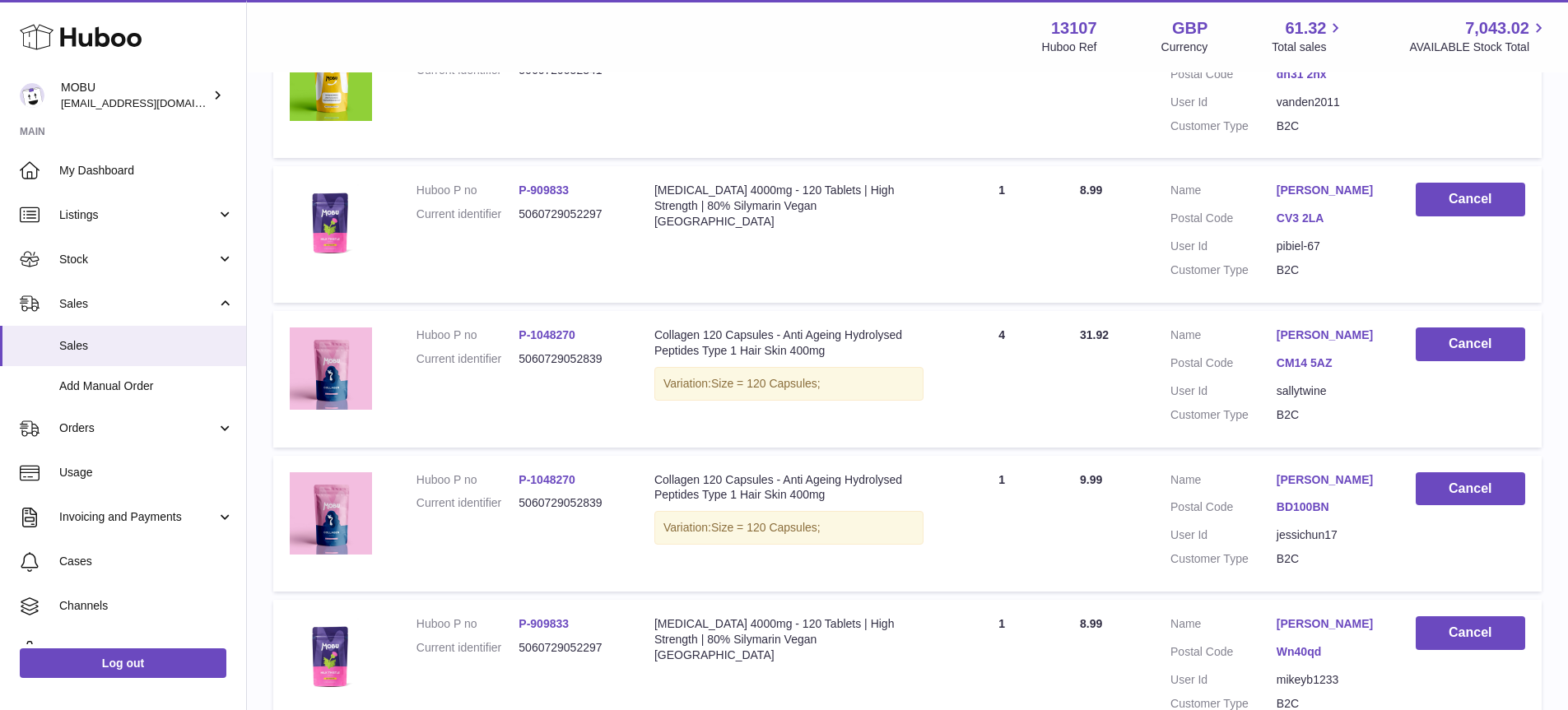
scroll to position [3183, 0]
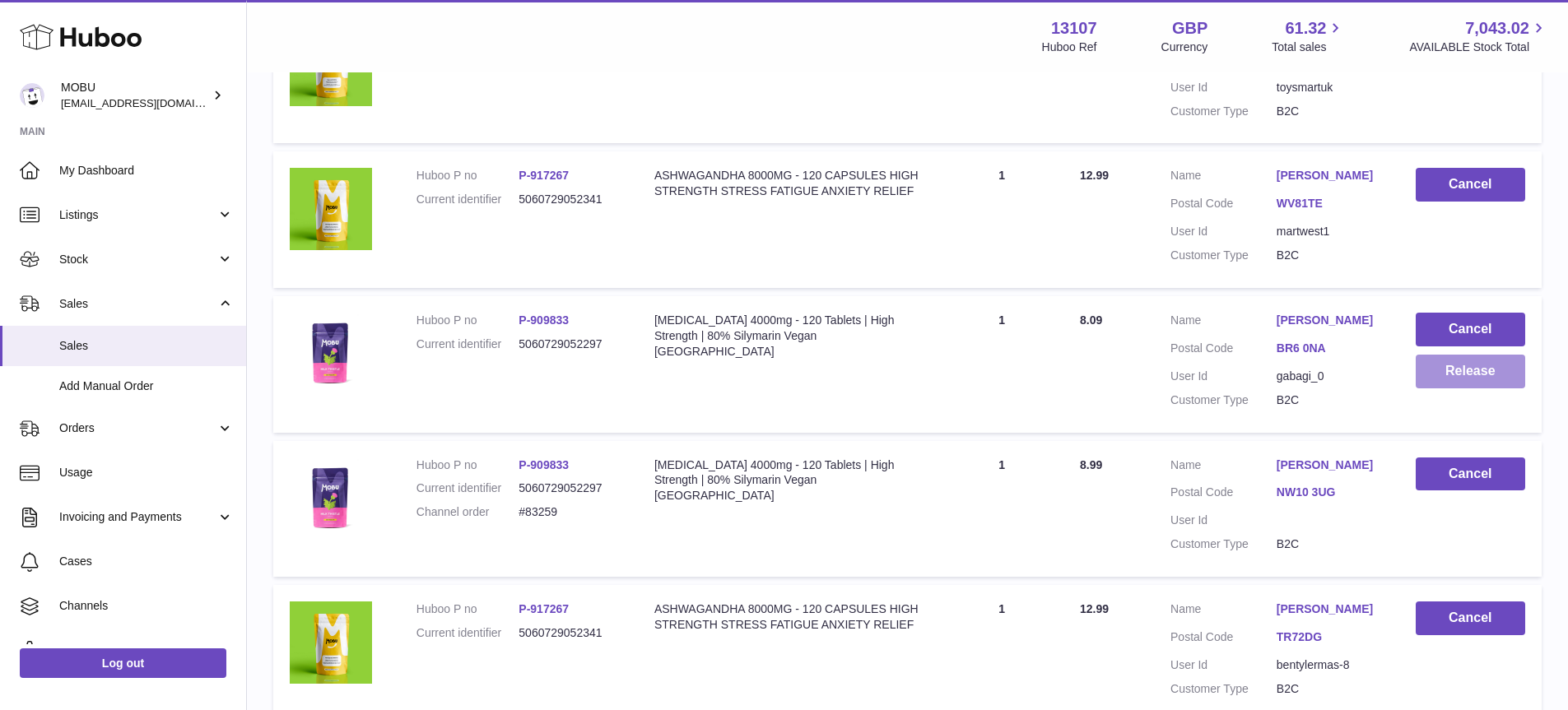
click at [1471, 362] on button "Release" at bounding box center [1470, 371] width 110 height 34
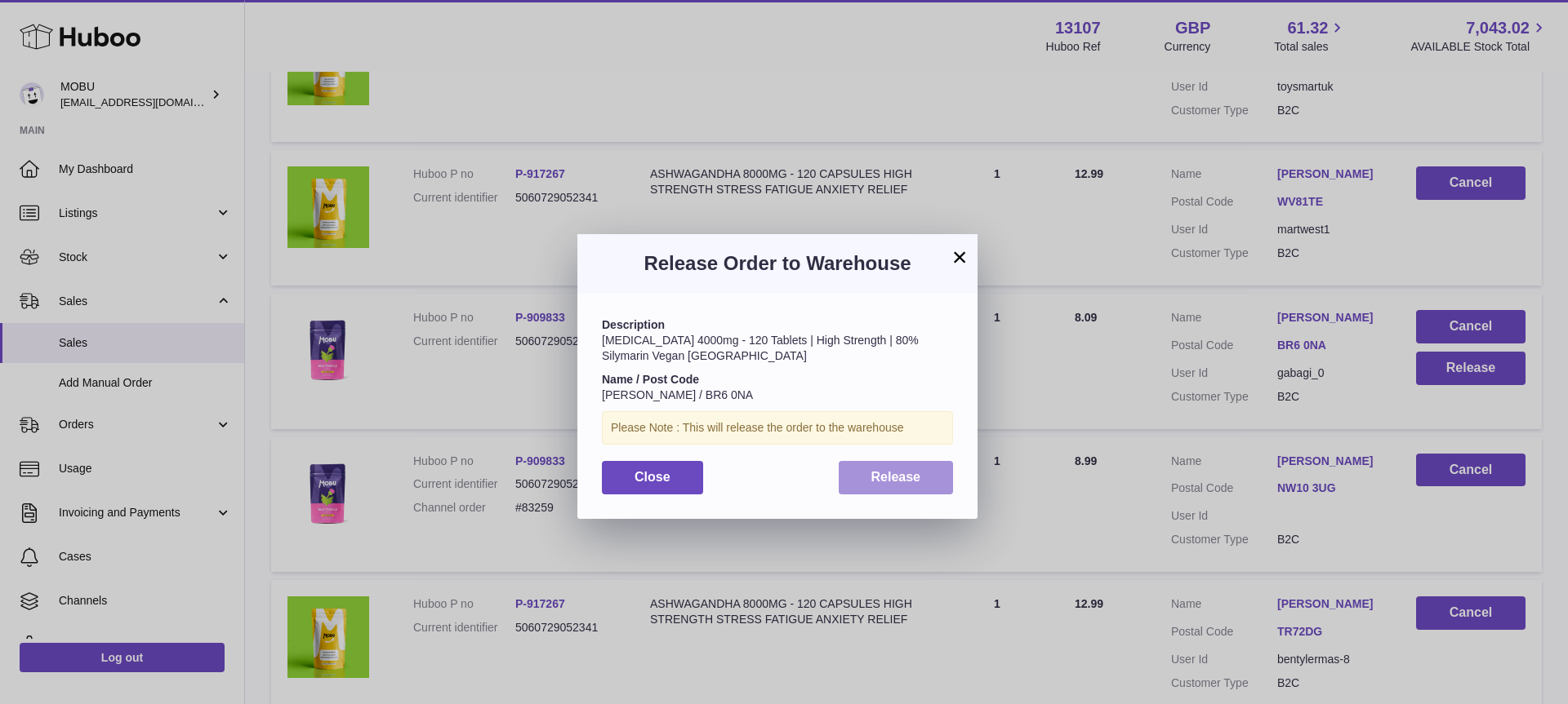
click at [889, 468] on button "Release" at bounding box center [896, 478] width 115 height 33
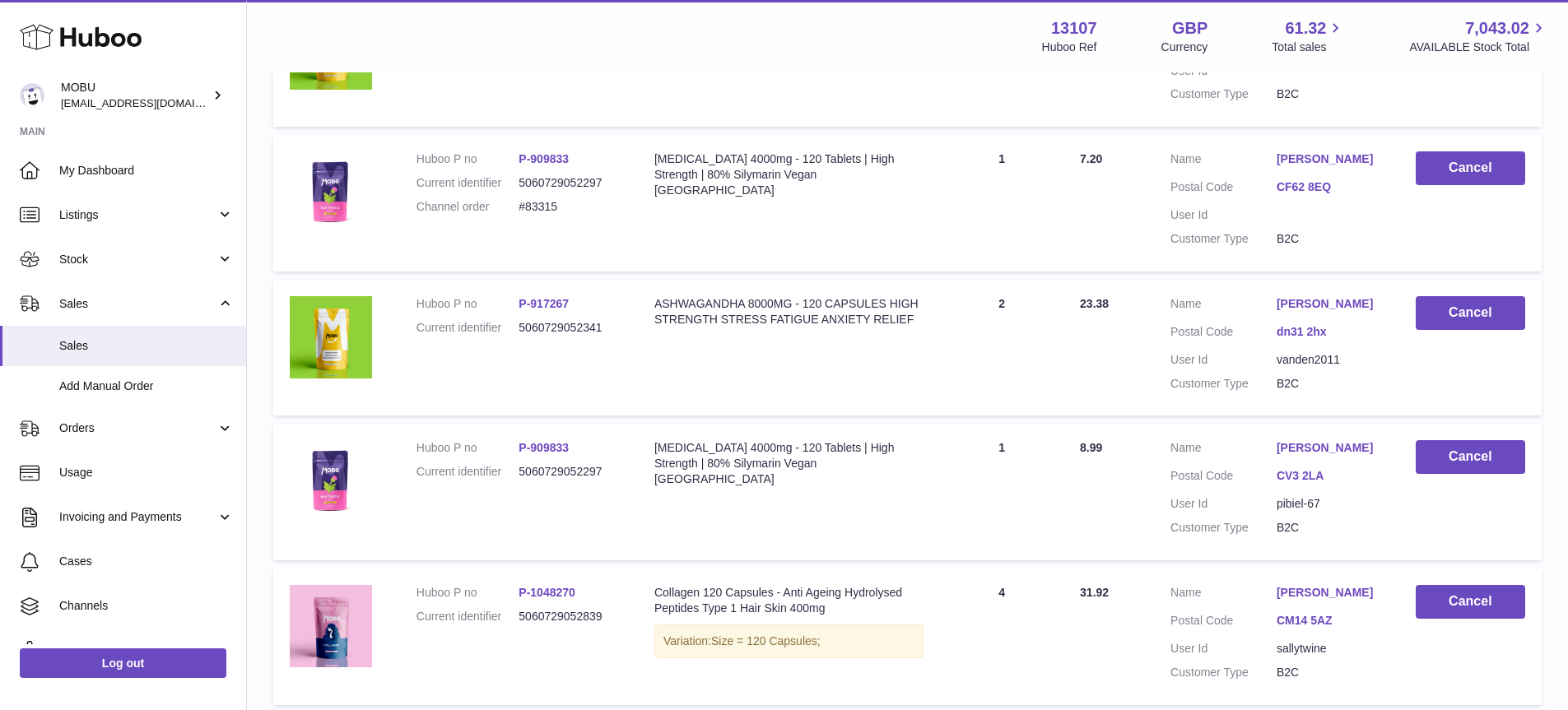
scroll to position [1890, 0]
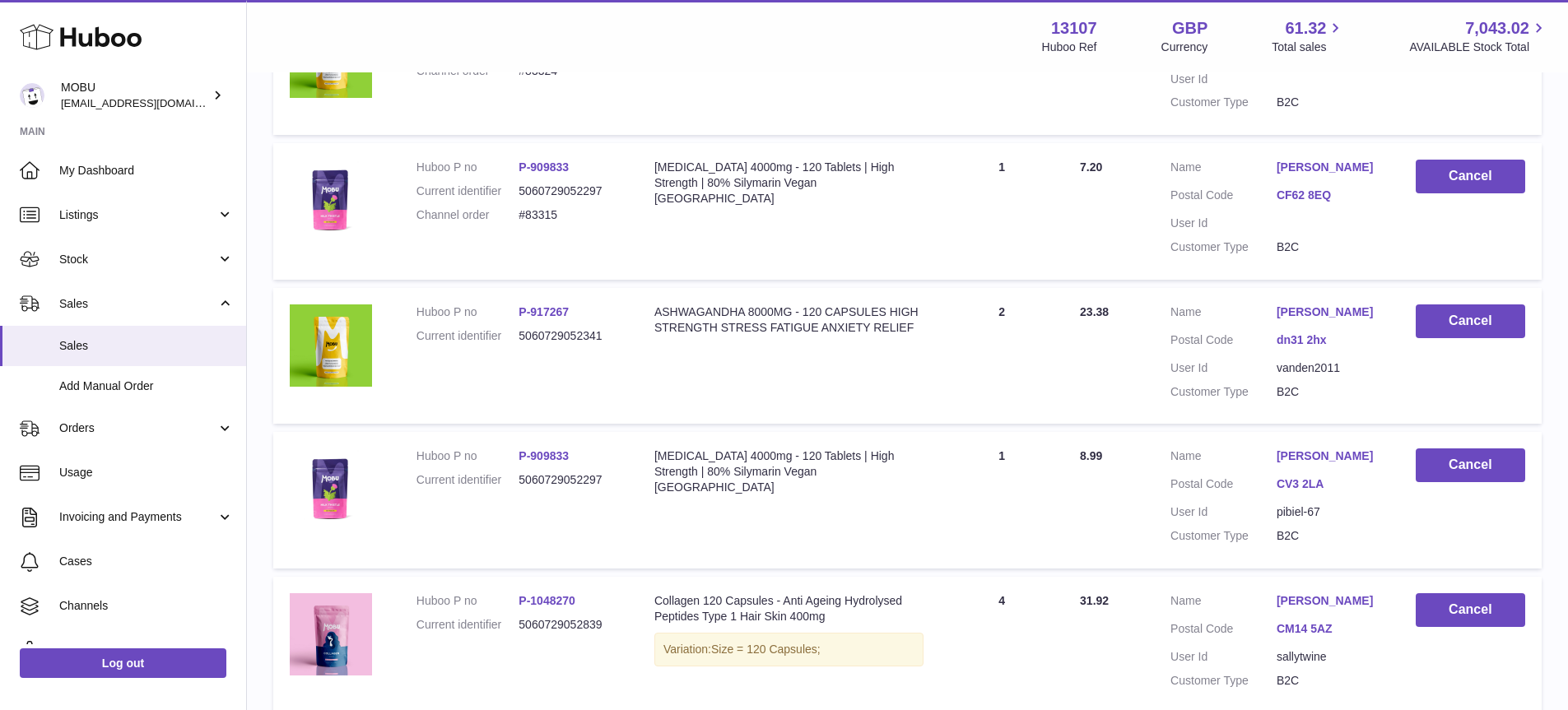
click at [577, 315] on dl "Huboo P no P-917267 Current identifier 5060729052341" at bounding box center [519, 329] width 205 height 48
